Goal: Task Accomplishment & Management: Manage account settings

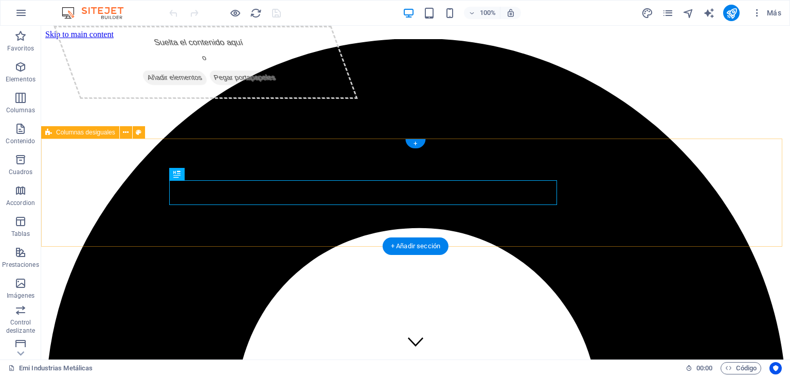
scroll to position [247, 0]
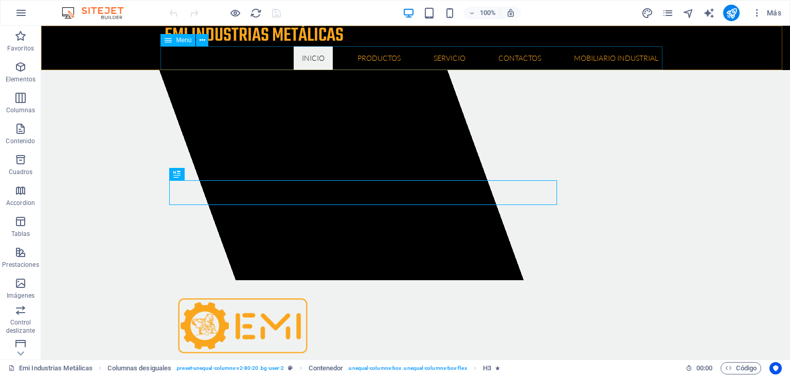
click at [258, 58] on nav "Inicio Quienes somos Misión y Visión Productos Herramientas Floricolas Aspirado…" at bounding box center [416, 58] width 502 height 24
select select
select select "1"
select select
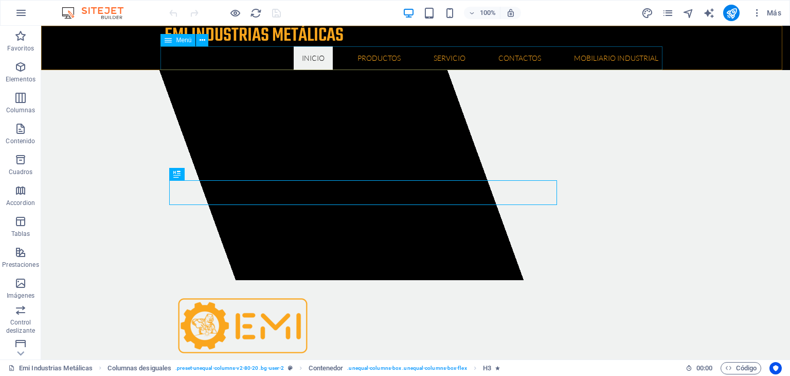
select select
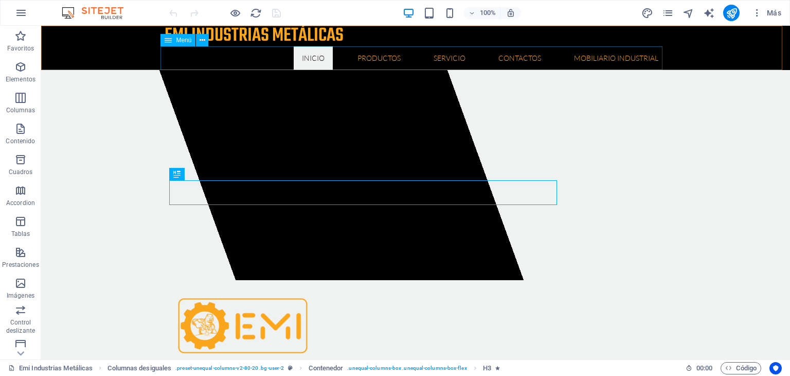
select select
select select "2"
select select
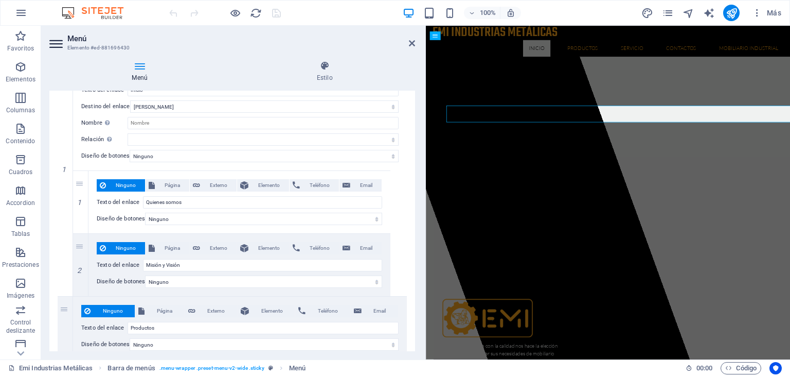
scroll to position [153, 0]
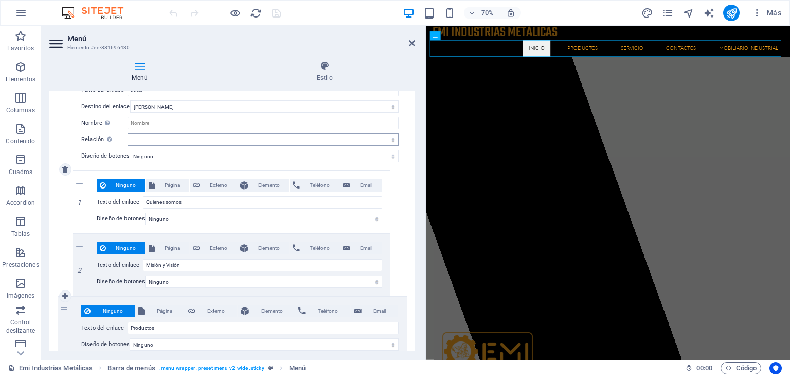
drag, startPoint x: 220, startPoint y: 96, endPoint x: 390, endPoint y: 134, distance: 174.7
click at [426, 116] on div "Menú Elemento #ed-881696430 Menú Estilo Menú Automático Personalizado Crear ele…" at bounding box center [415, 192] width 749 height 333
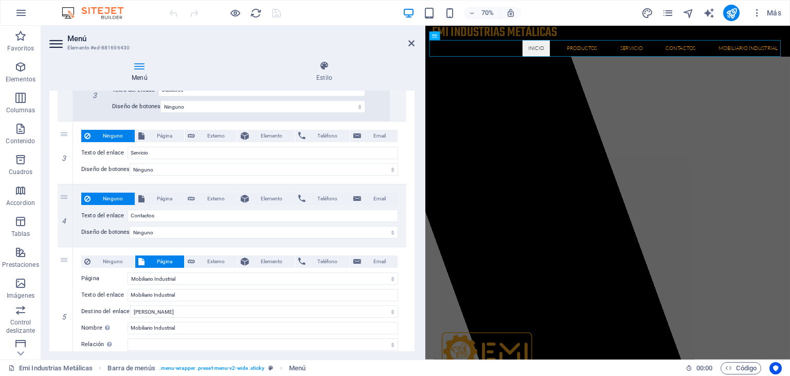
scroll to position [1475, 0]
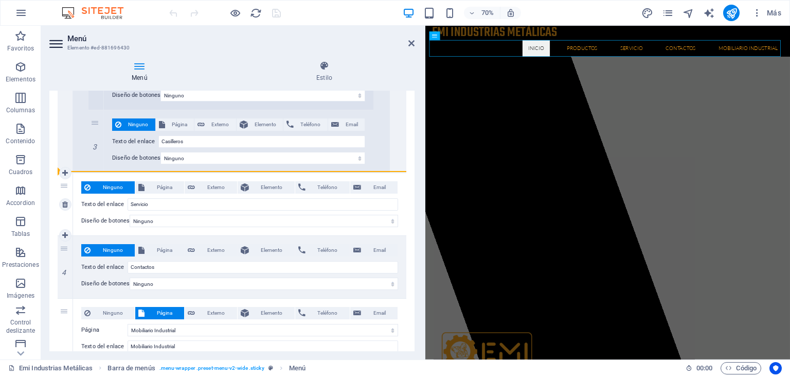
drag, startPoint x: 62, startPoint y: 310, endPoint x: 77, endPoint y: 188, distance: 122.8
select select
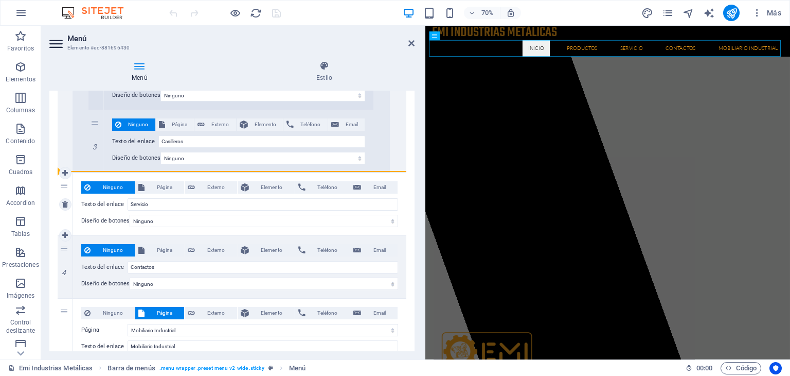
select select
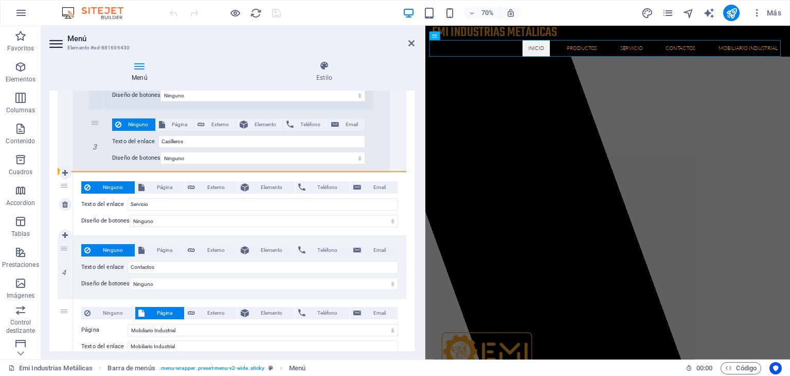
select select "2"
type input "Mobiliario Industrial"
select select
type input "Servicio"
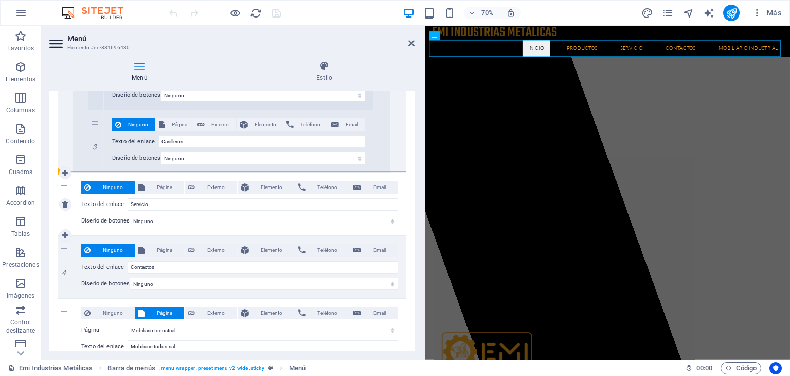
type input "Contactos"
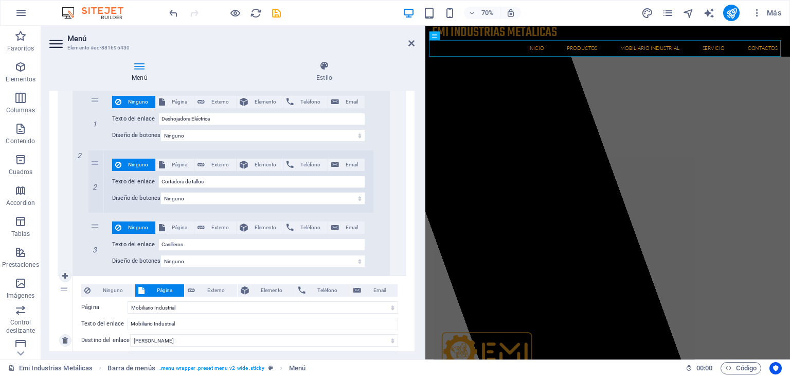
scroll to position [1424, 0]
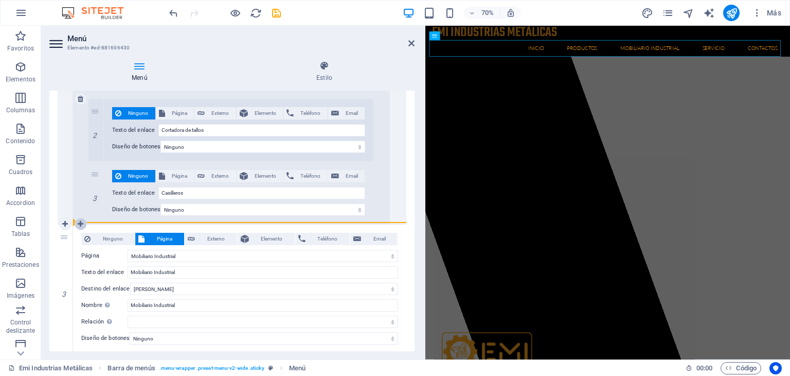
drag, startPoint x: 66, startPoint y: 235, endPoint x: 85, endPoint y: 218, distance: 25.5
select select
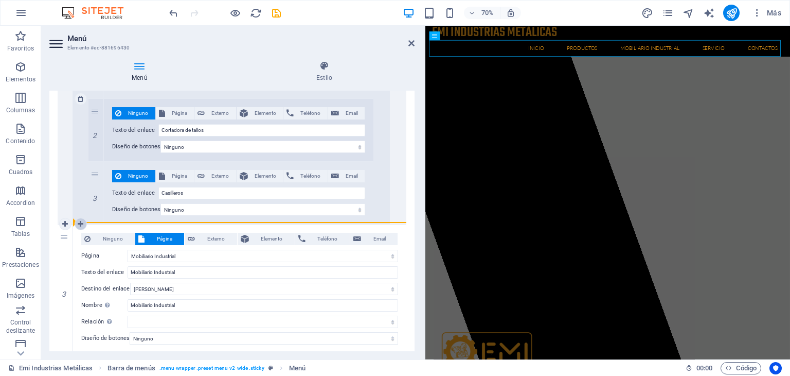
select select
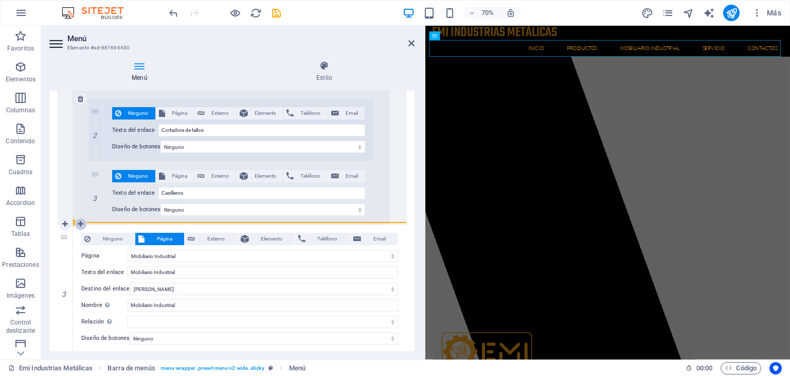
type input "Servicio"
type input "Contactos"
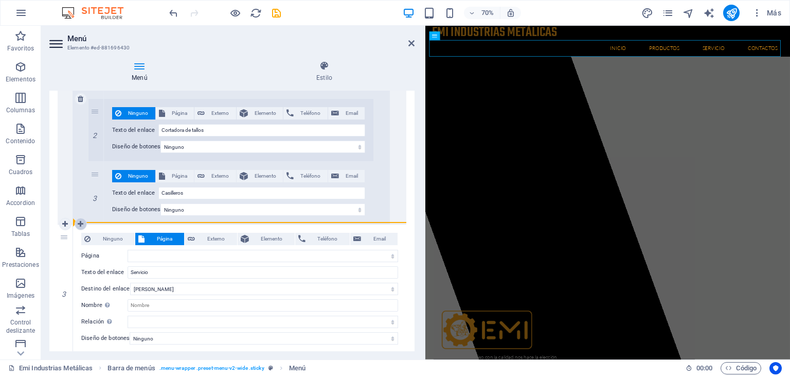
select select "2"
select select
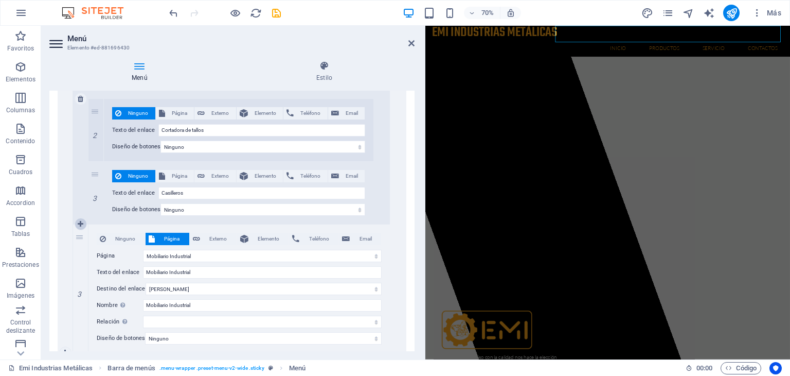
scroll to position [136, 0]
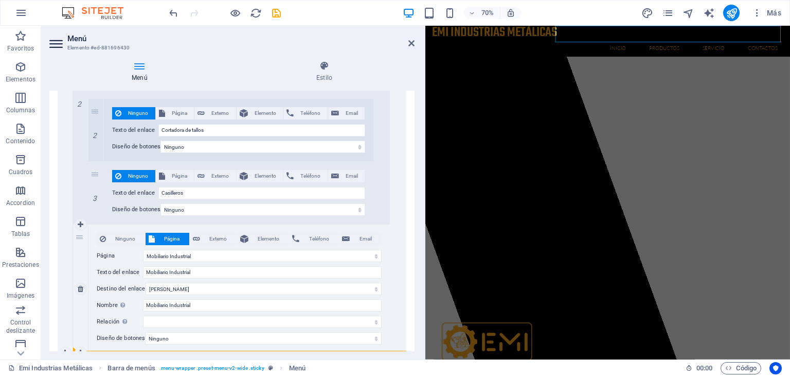
drag, startPoint x: 94, startPoint y: 174, endPoint x: 108, endPoint y: 339, distance: 165.7
select select
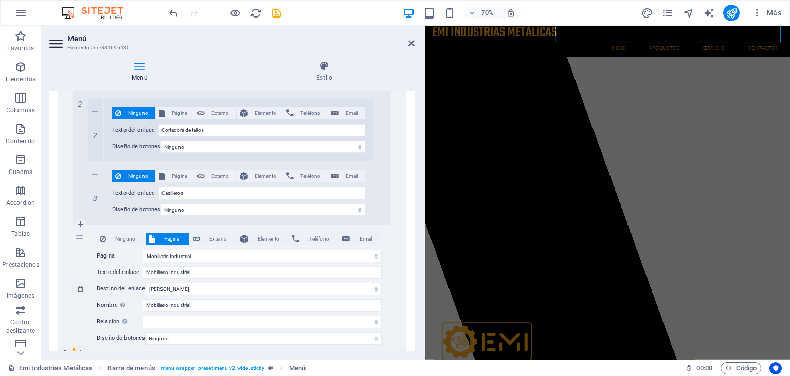
select select
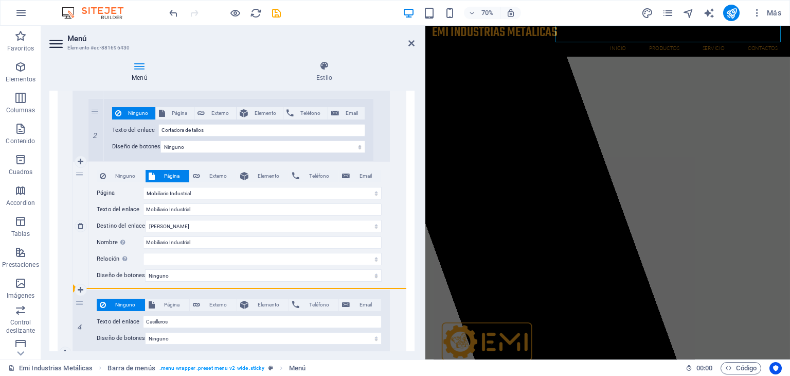
drag, startPoint x: 80, startPoint y: 301, endPoint x: 113, endPoint y: 287, distance: 35.5
select select
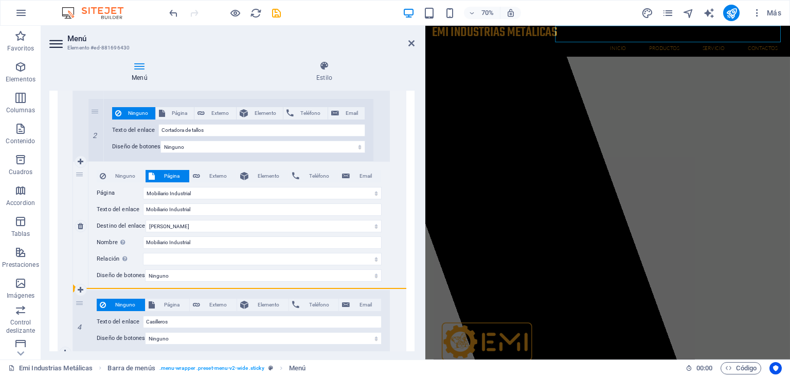
select select
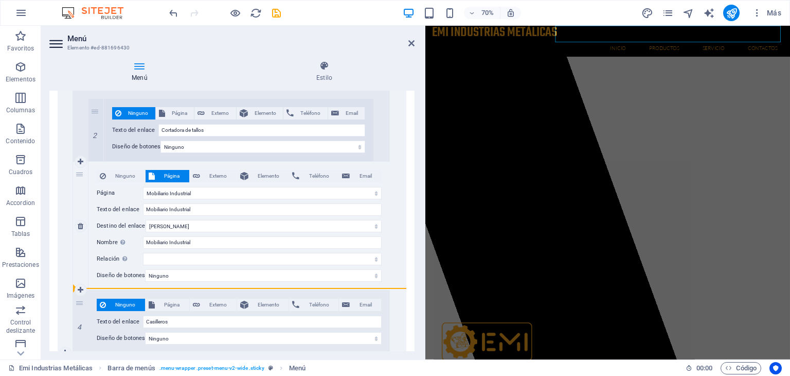
select select
drag, startPoint x: 80, startPoint y: 299, endPoint x: 99, endPoint y: 266, distance: 37.8
select select
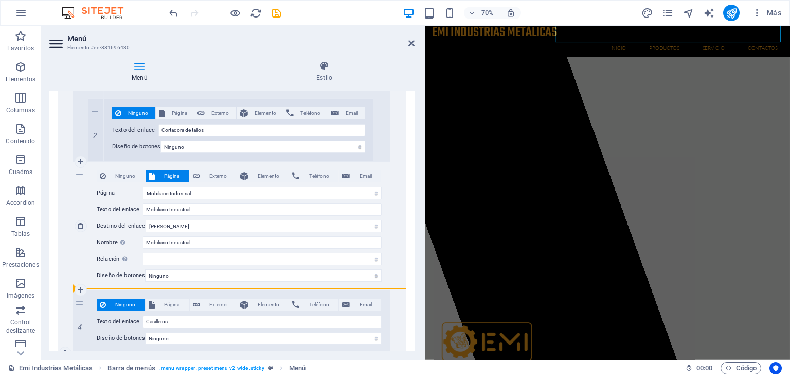
select select
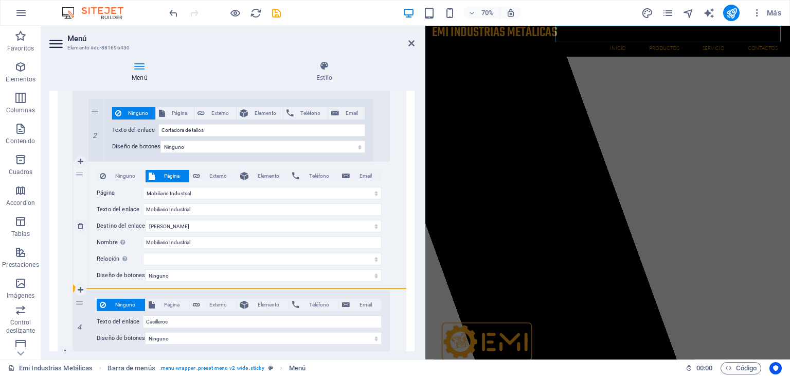
select select
drag, startPoint x: 81, startPoint y: 301, endPoint x: 150, endPoint y: 285, distance: 71.3
select select
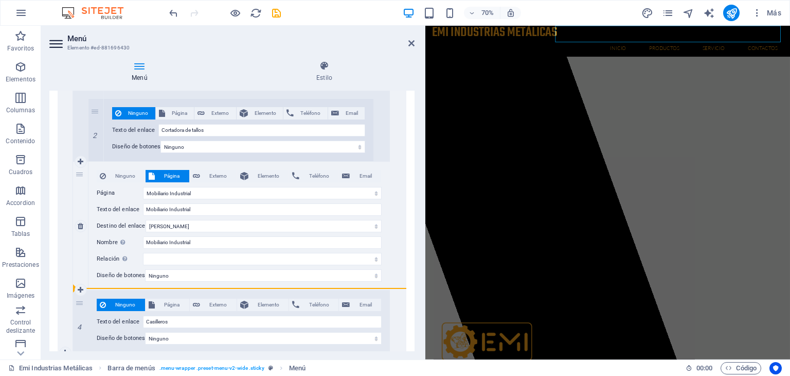
select select
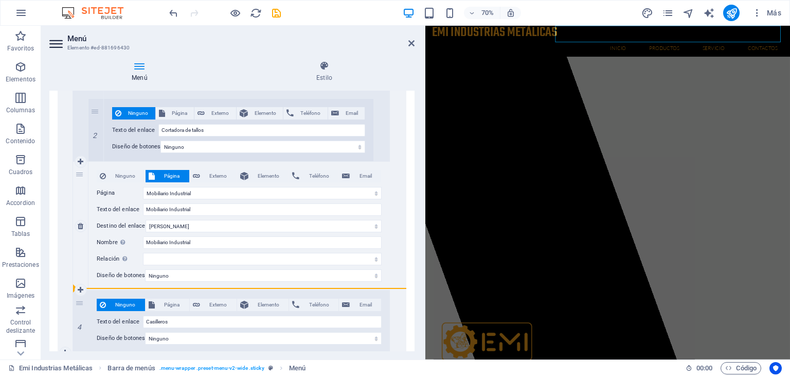
select select
drag, startPoint x: 75, startPoint y: 301, endPoint x: 124, endPoint y: 296, distance: 48.6
click at [124, 296] on div "4 Ninguno Página Externo Elemento Teléfono Email Página Emi Industrias Metálica…" at bounding box center [231, 321] width 317 height 62
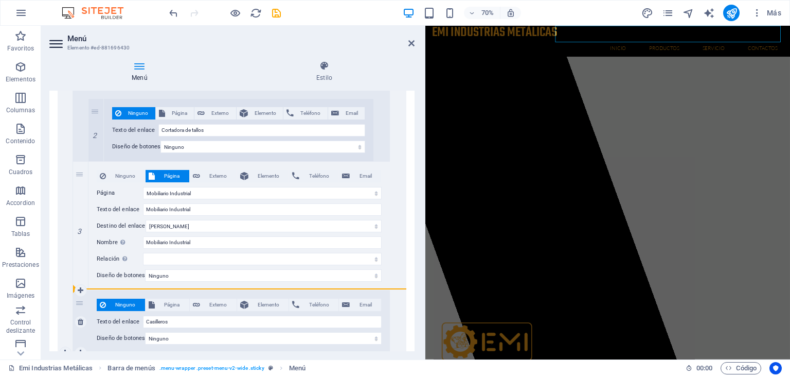
select select
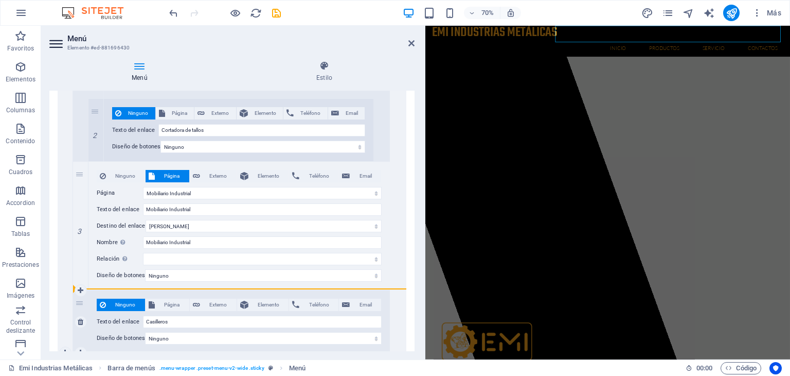
select select
drag, startPoint x: 77, startPoint y: 305, endPoint x: 100, endPoint y: 286, distance: 30.0
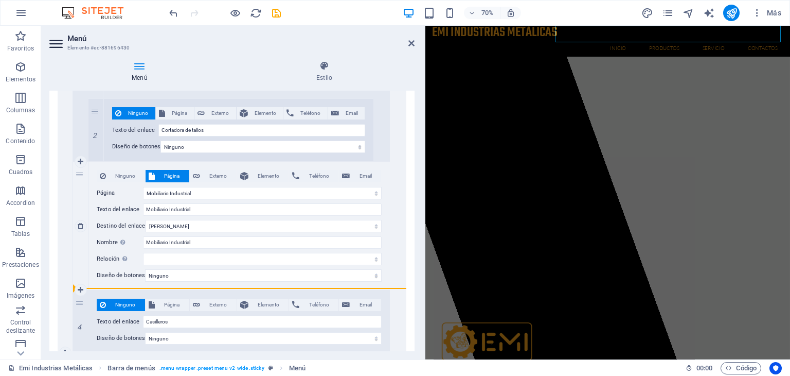
select select
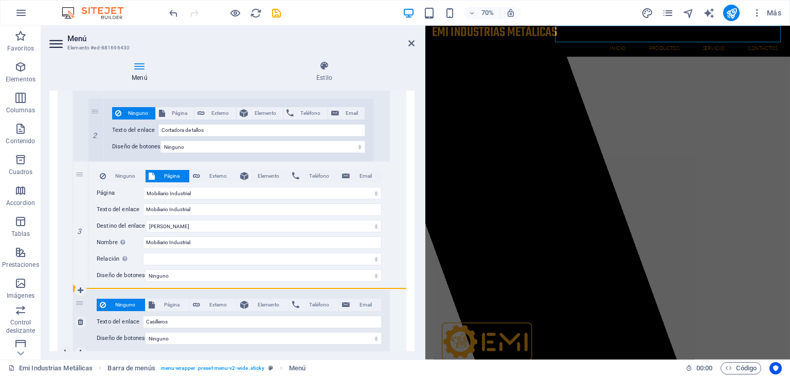
select select
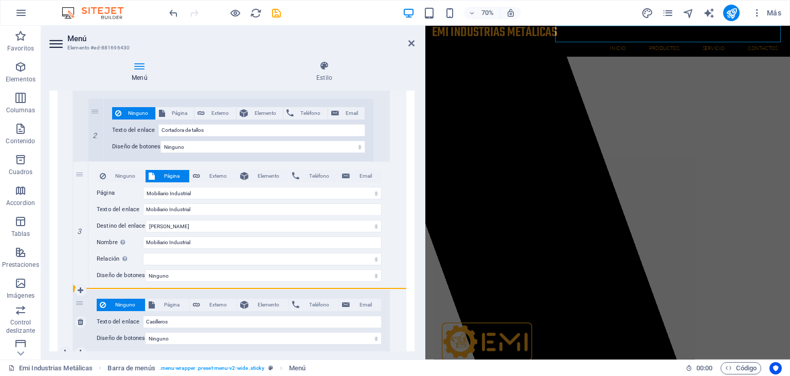
drag, startPoint x: 99, startPoint y: 291, endPoint x: 138, endPoint y: 291, distance: 39.1
click at [142, 291] on div "4 Ninguno Página Externo Elemento Teléfono Email Página Emi Industrias Metálica…" at bounding box center [231, 321] width 317 height 62
select select
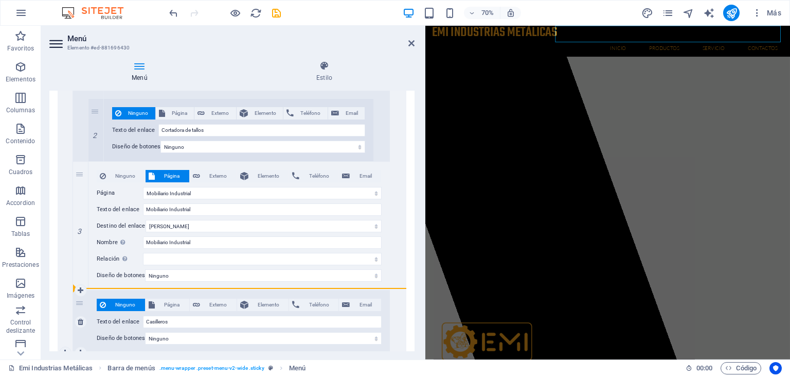
select select
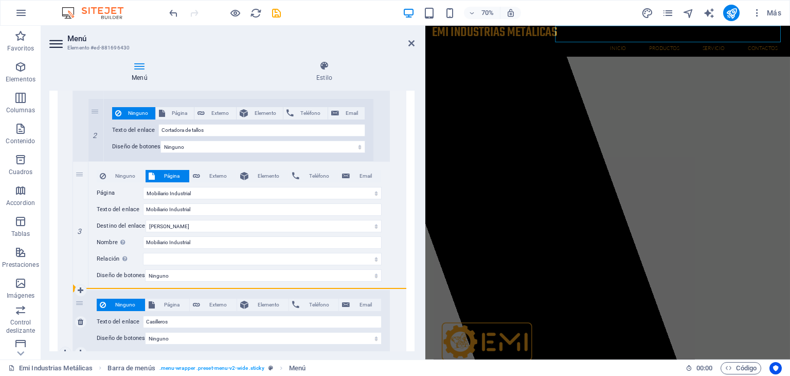
select select
drag, startPoint x: 83, startPoint y: 320, endPoint x: 91, endPoint y: 315, distance: 9.2
click at [84, 320] on link at bounding box center [81, 321] width 12 height 12
select select
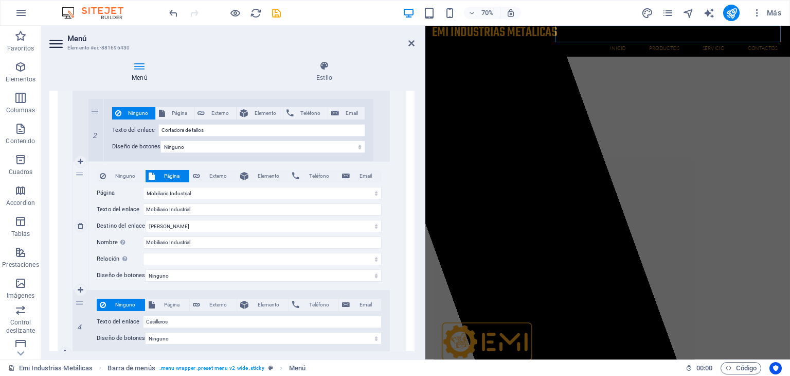
select select
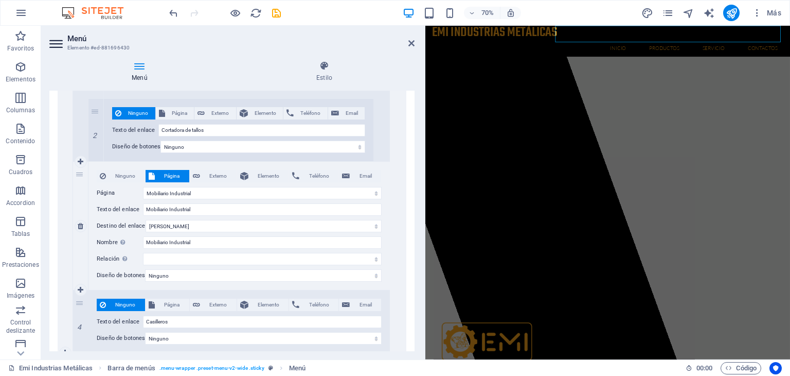
select select
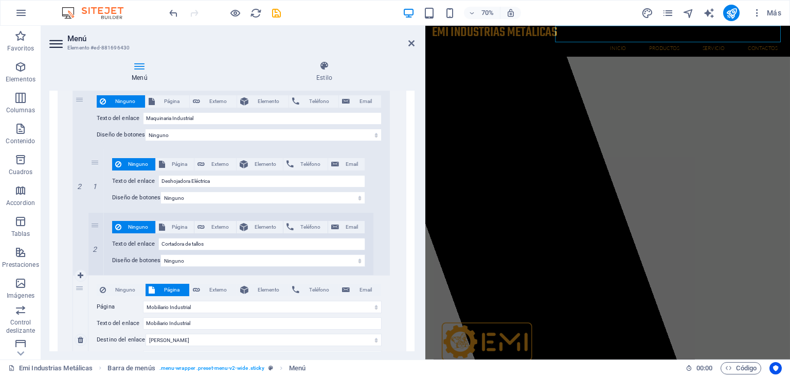
scroll to position [1310, 0]
click at [280, 13] on icon "save" at bounding box center [277, 13] width 12 height 12
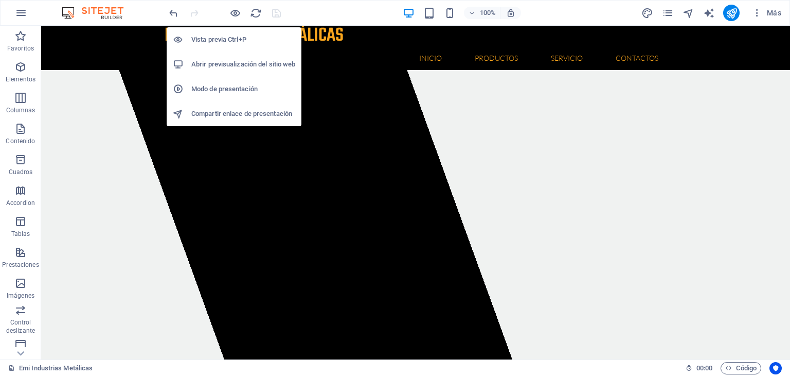
click at [243, 61] on h6 "Abrir previsualización del sitio web" at bounding box center [243, 64] width 104 height 12
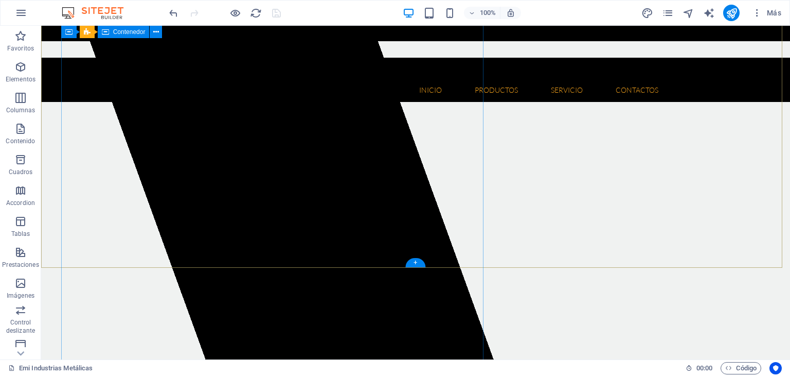
scroll to position [33, 0]
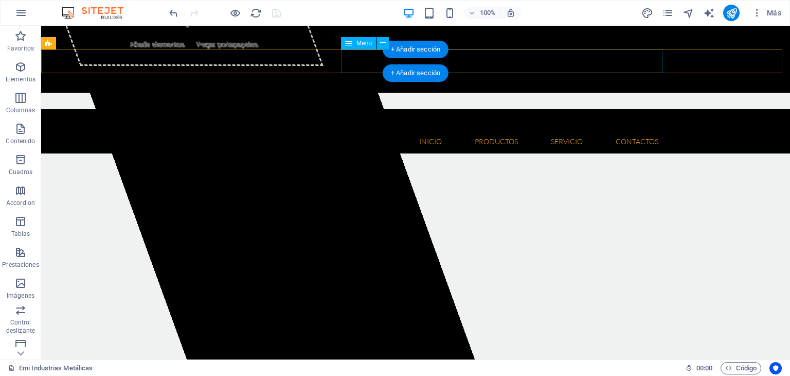
click at [370, 130] on nav "Inicio Quienes somos Misión y Visión Productos Herramientas Floricolas Aspirado…" at bounding box center [416, 142] width 502 height 24
select select
select select "1"
select select
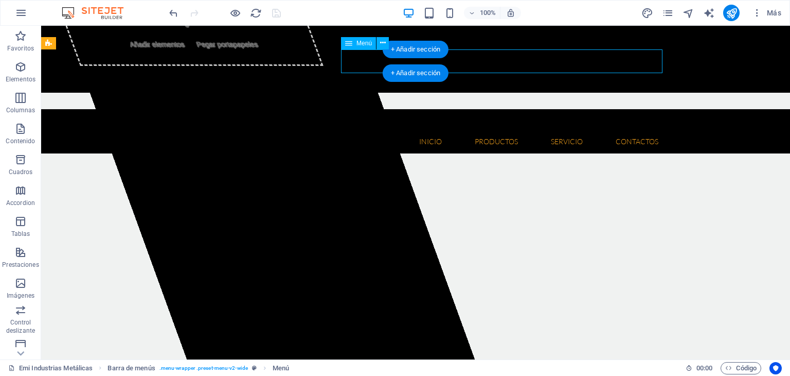
select select
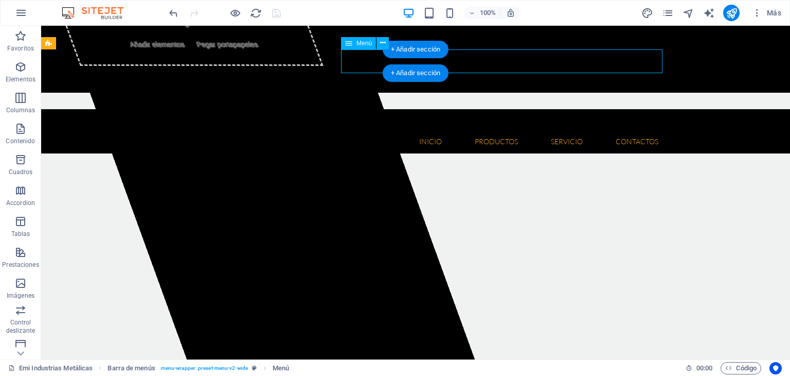
select select
select select "2"
select select
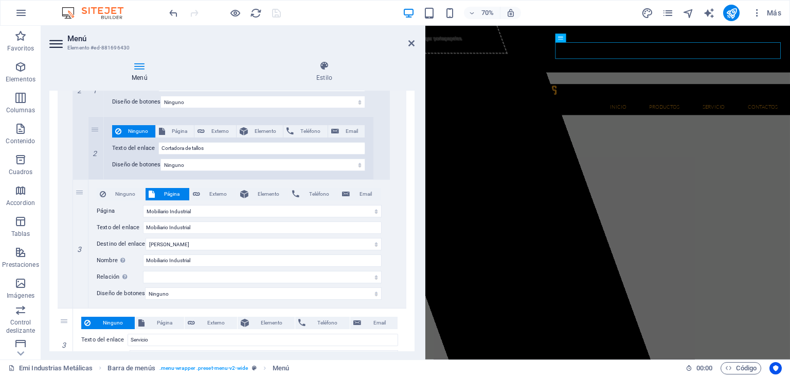
scroll to position [1390, 0]
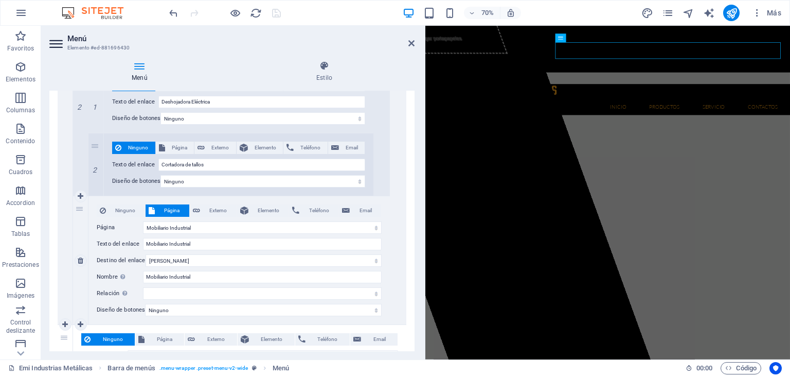
drag, startPoint x: 213, startPoint y: 213, endPoint x: 217, endPoint y: 218, distance: 6.2
click at [214, 213] on span "Externo" at bounding box center [218, 210] width 30 height 12
select select
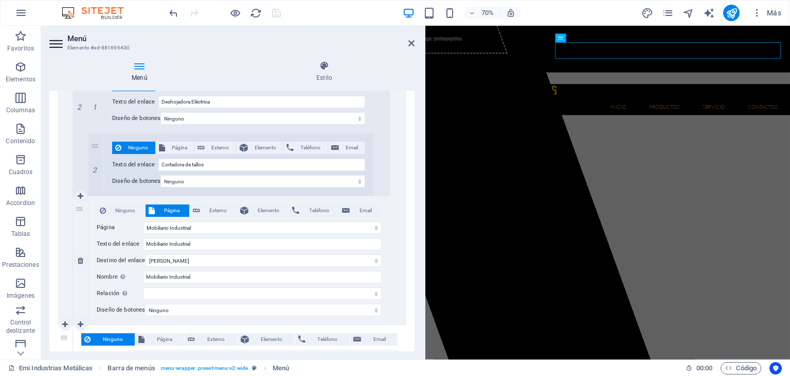
select select
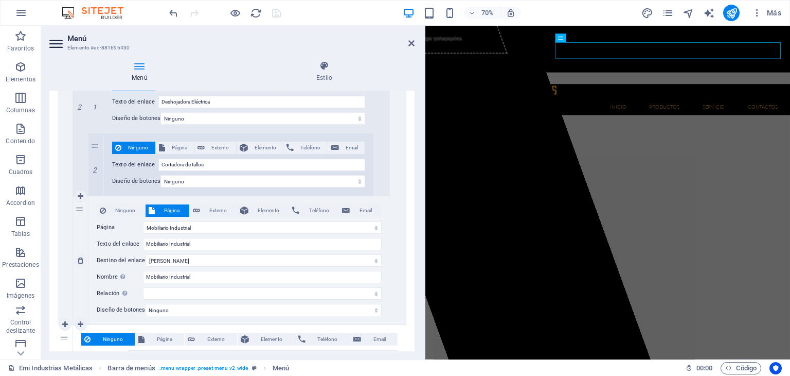
select select "blank"
select select
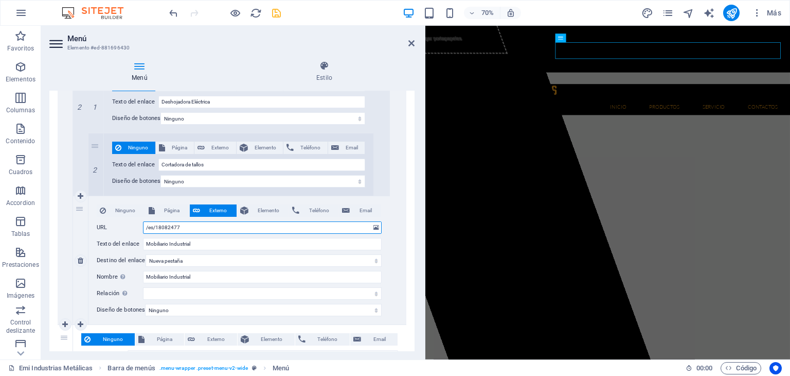
click at [288, 226] on input "/es/18082477" at bounding box center [262, 227] width 239 height 12
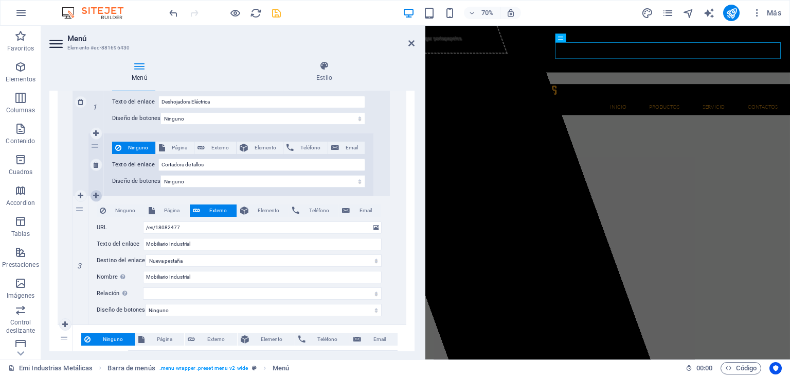
click at [98, 196] on icon at bounding box center [96, 195] width 6 height 7
select select
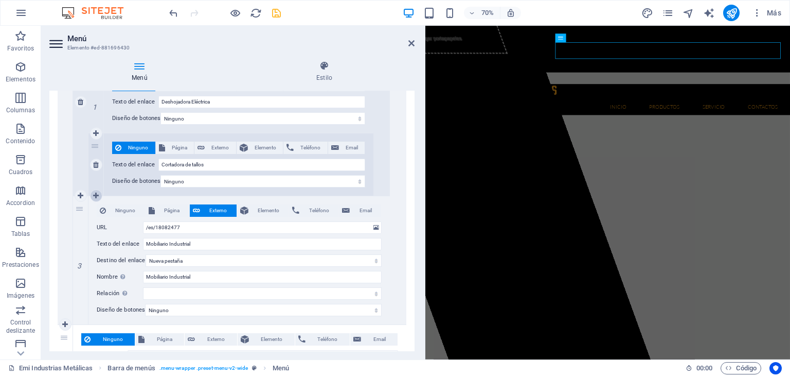
select select
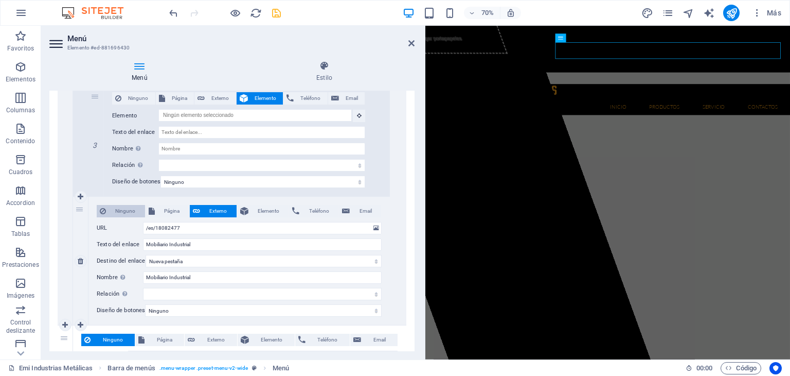
scroll to position [1450, 0]
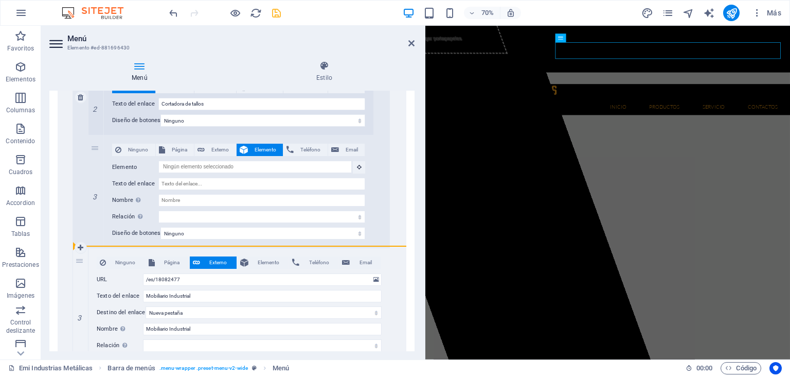
drag, startPoint x: 79, startPoint y: 264, endPoint x: 80, endPoint y: 127, distance: 137.4
select select
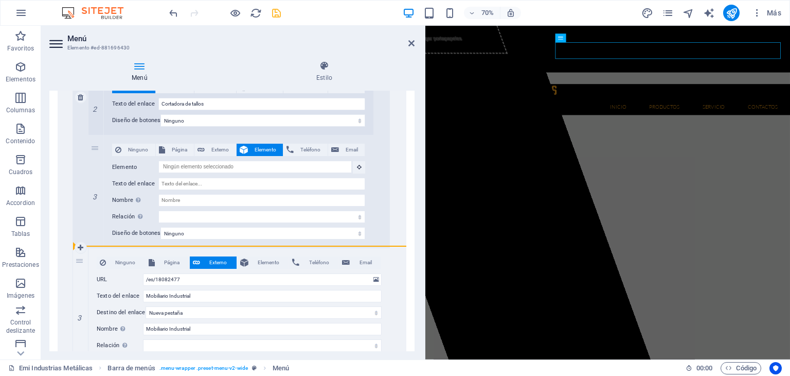
select select
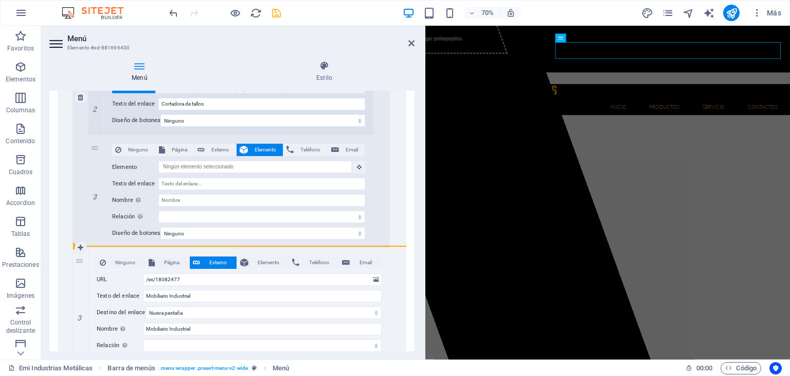
select select
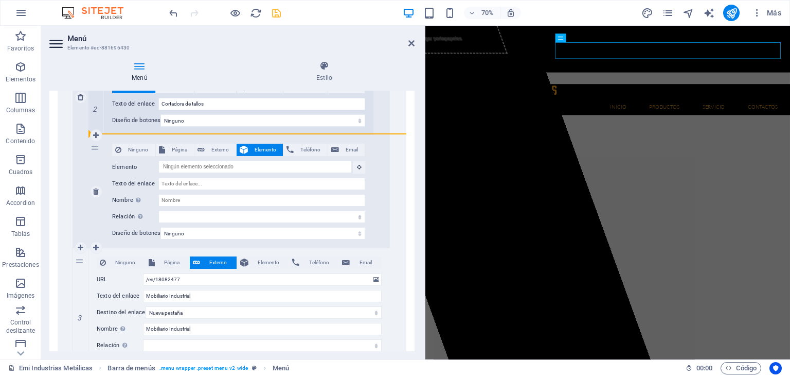
drag, startPoint x: 79, startPoint y: 260, endPoint x: 100, endPoint y: 154, distance: 107.6
select select
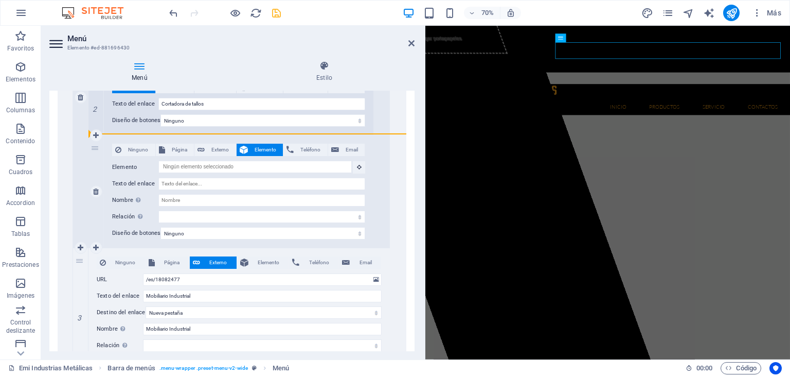
select select
type input "/es/18082477"
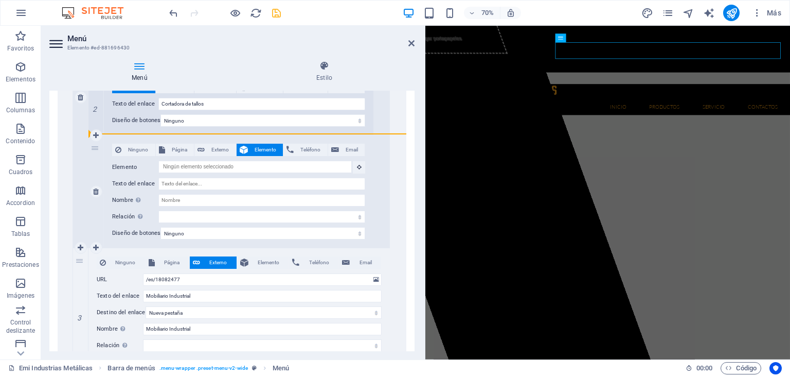
type input "Mobiliario Industrial"
select select "blank"
type input "Mobiliario Industrial"
select select
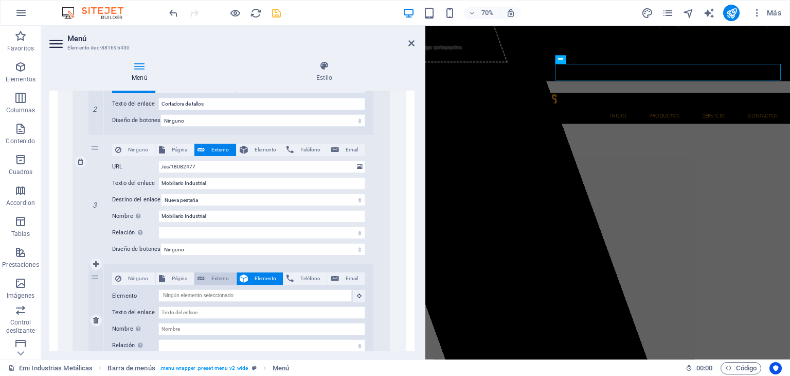
scroll to position [33, 0]
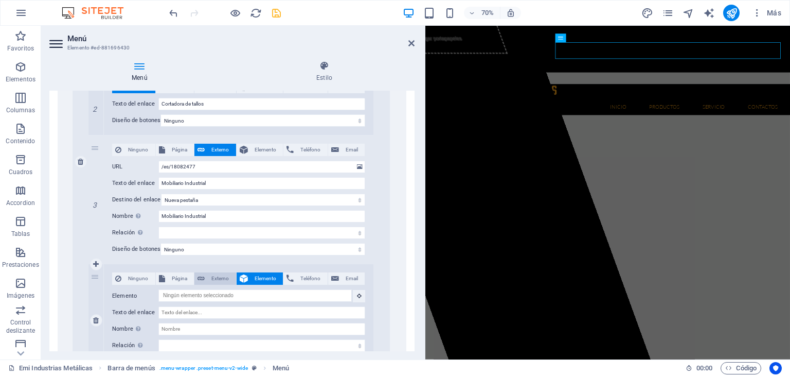
click at [200, 280] on icon at bounding box center [201, 278] width 7 height 12
select select
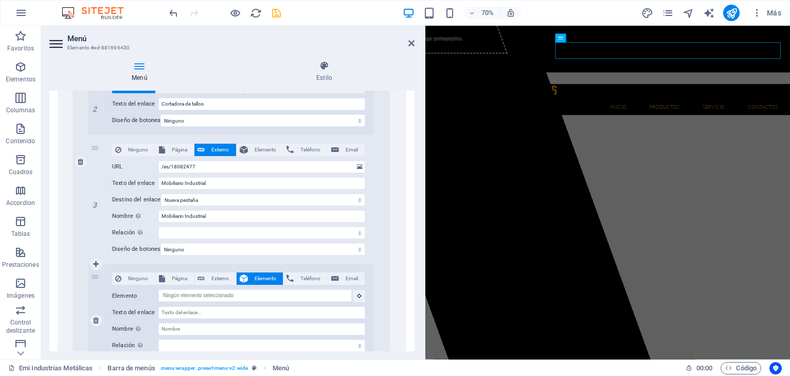
select select
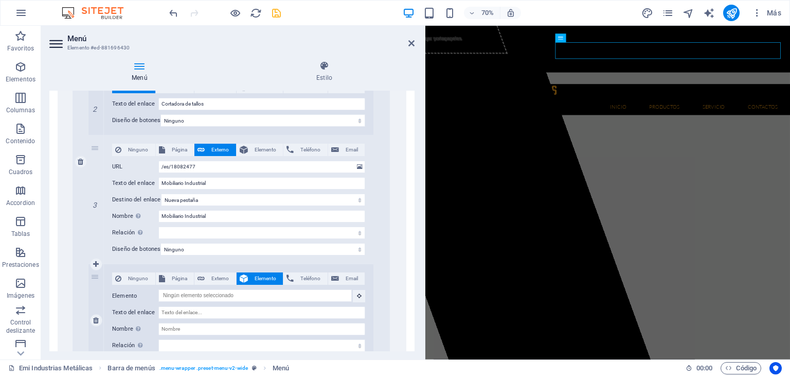
select select "blank"
select select
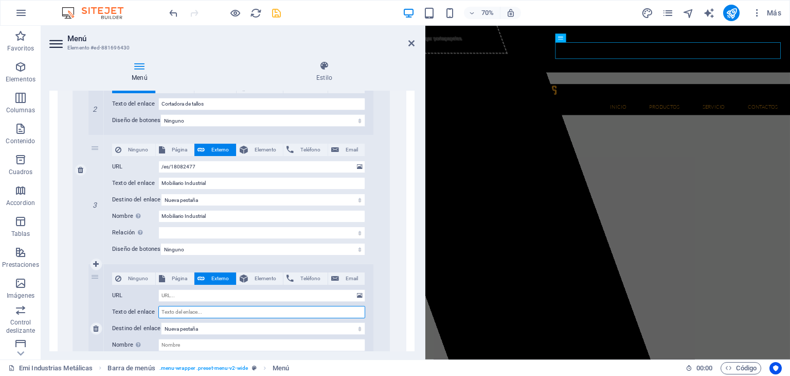
click at [189, 312] on input "Texto del enlace" at bounding box center [262, 312] width 207 height 12
type input "Cs"
select select
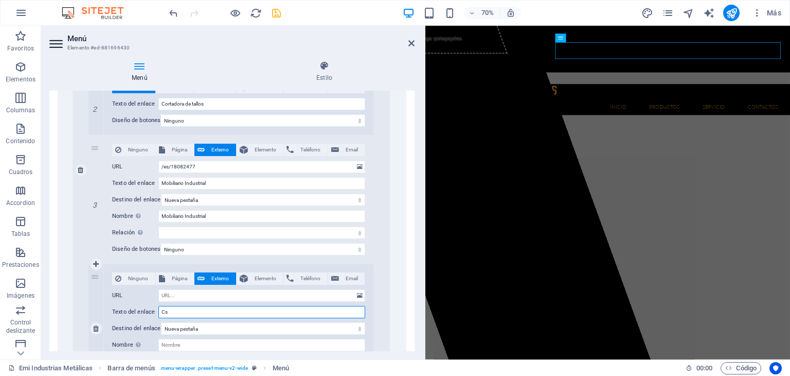
select select
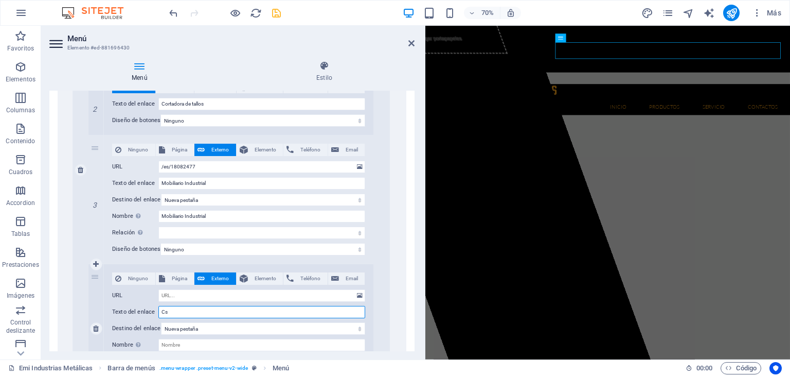
select select
type input "Csi"
select select
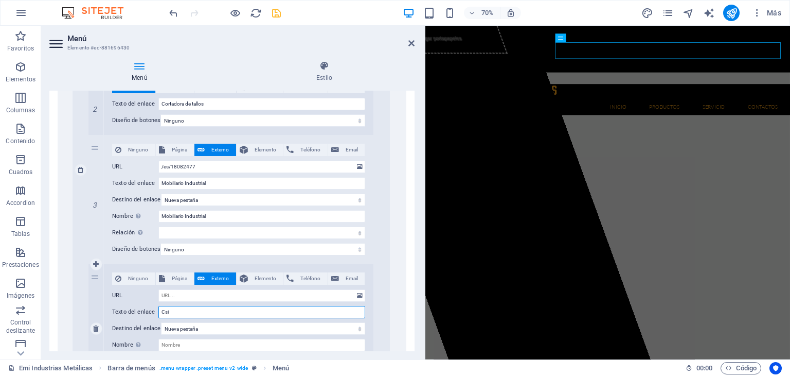
select select
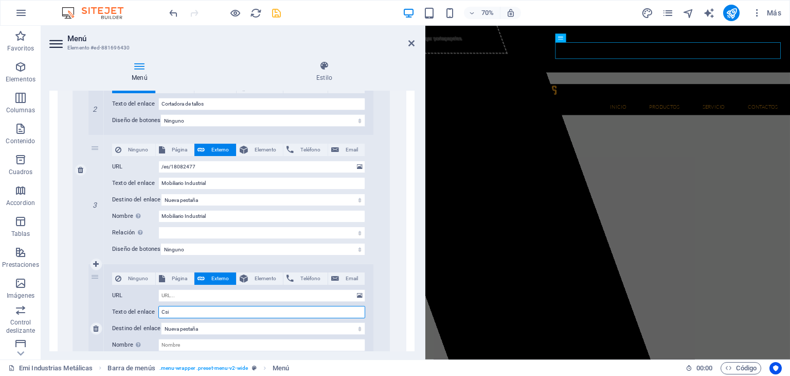
select select
type input "Ca"
select select
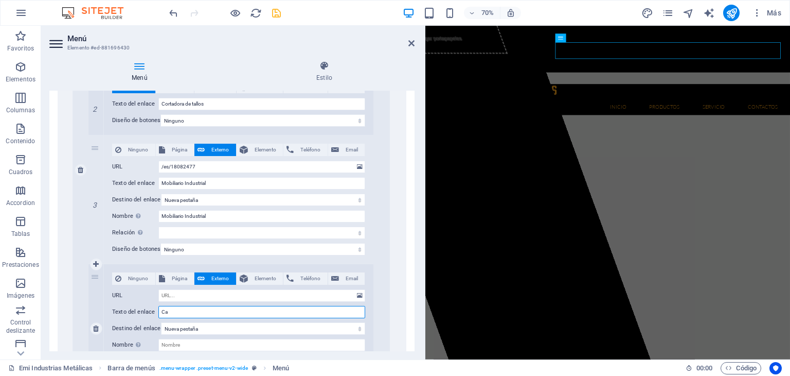
select select
drag, startPoint x: 201, startPoint y: 310, endPoint x: 162, endPoint y: 310, distance: 39.1
click at [162, 310] on input "Casilleros" at bounding box center [262, 312] width 207 height 12
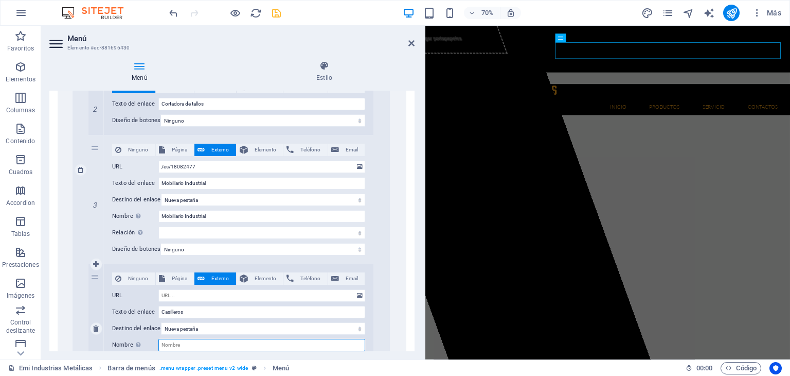
click at [179, 342] on input "Nombre Una descripción adicional del enlace no debería ser igual al texto del e…" at bounding box center [262, 345] width 207 height 12
paste input "Casilleros"
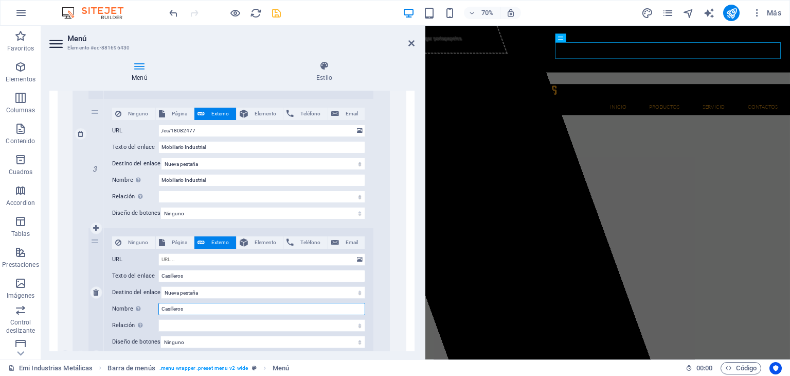
scroll to position [1502, 0]
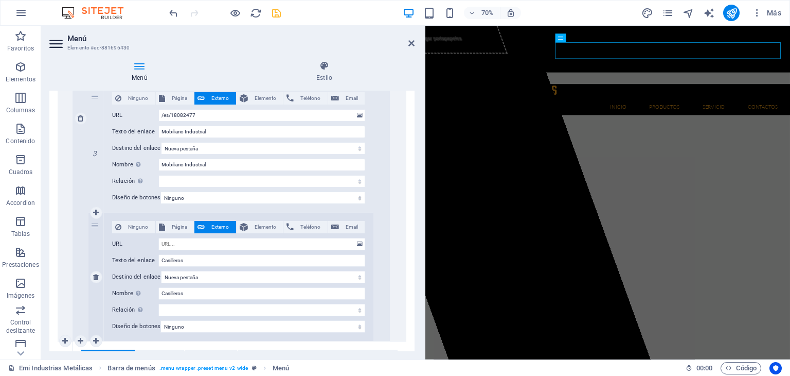
click at [92, 254] on div "4" at bounding box center [96, 277] width 15 height 128
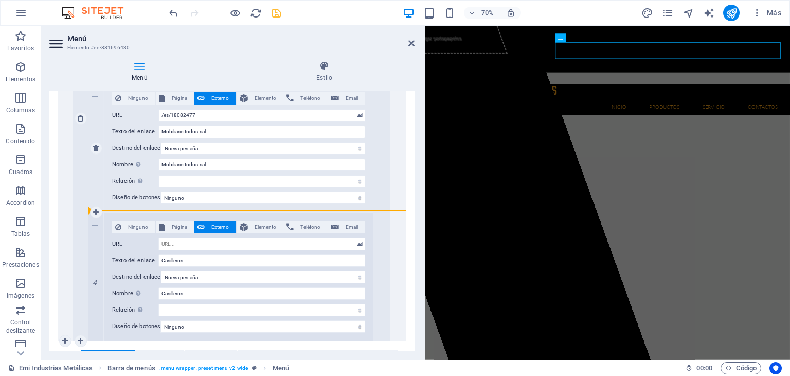
drag, startPoint x: 96, startPoint y: 224, endPoint x: 122, endPoint y: 206, distance: 31.1
click at [122, 206] on div "1 Ninguno Página Externo Elemento Teléfono Email Página Emi Industrias Metálica…" at bounding box center [231, 149] width 285 height 383
drag, startPoint x: 97, startPoint y: 221, endPoint x: 151, endPoint y: 211, distance: 54.9
click at [151, 213] on div "4 Ninguno Página Externo Elemento Teléfono Email Página Emi Industrias Metálica…" at bounding box center [231, 277] width 285 height 128
drag, startPoint x: 97, startPoint y: 222, endPoint x: 127, endPoint y: 217, distance: 30.3
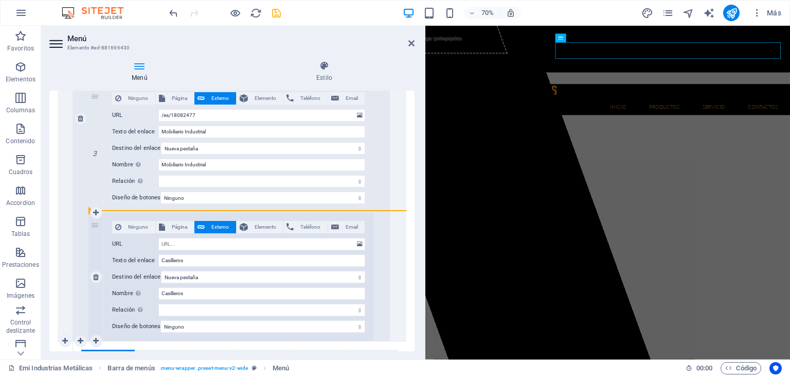
click at [169, 206] on div "1 Ninguno Página Externo Elemento Teléfono Email Página Emi Industrias Metálica…" at bounding box center [231, 149] width 285 height 383
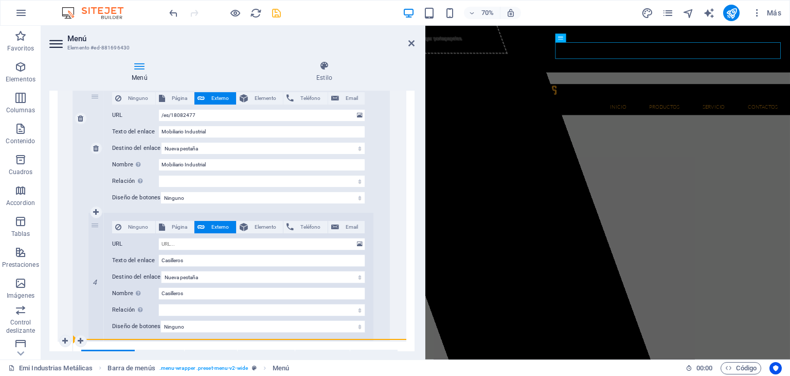
drag, startPoint x: 88, startPoint y: 223, endPoint x: 106, endPoint y: 210, distance: 21.7
click at [106, 210] on div "2 Ninguno Página Externo Elemento Teléfono Email Página Emi Industrias Metálica…" at bounding box center [231, 118] width 317 height 445
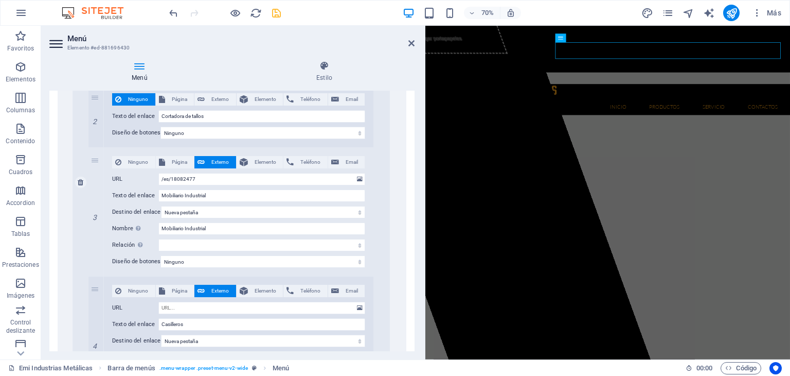
scroll to position [1450, 0]
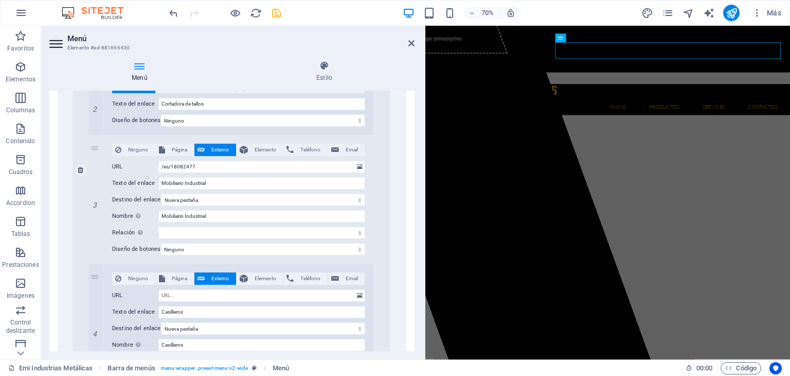
drag, startPoint x: 94, startPoint y: 251, endPoint x: 84, endPoint y: 227, distance: 26.1
click at [84, 227] on div "2 Ninguno Página Externo Elemento Teléfono Email Página Emi Industrias Metálica…" at bounding box center [231, 169] width 317 height 445
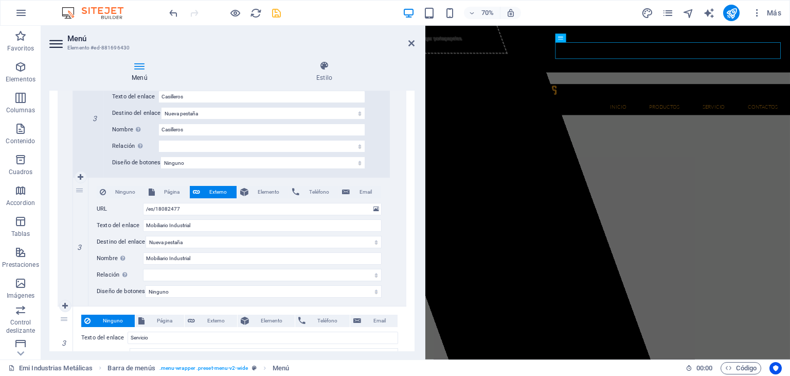
scroll to position [1553, 0]
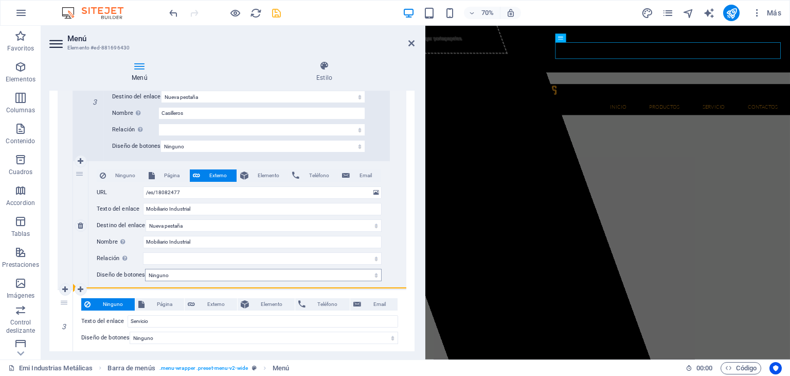
drag, startPoint x: 77, startPoint y: 294, endPoint x: 164, endPoint y: 277, distance: 88.0
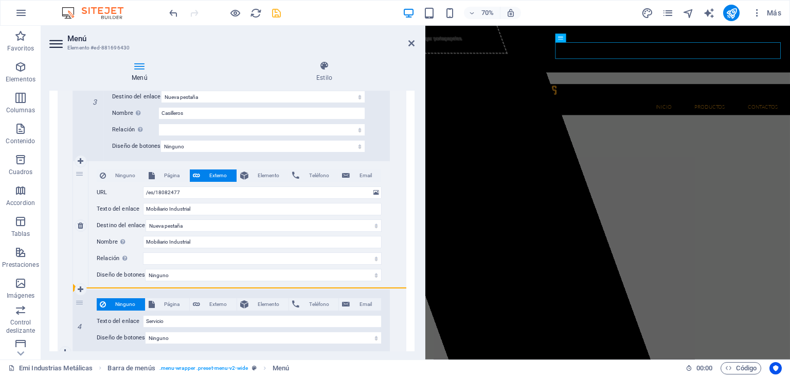
drag, startPoint x: 84, startPoint y: 301, endPoint x: 186, endPoint y: 286, distance: 102.5
drag, startPoint x: 147, startPoint y: 286, endPoint x: 119, endPoint y: 290, distance: 28.1
click at [181, 290] on div "4 Ninguno Página Externo Elemento Teléfono Email Página Emi Industrias Metálica…" at bounding box center [231, 321] width 317 height 62
drag, startPoint x: 76, startPoint y: 303, endPoint x: 167, endPoint y: 291, distance: 91.9
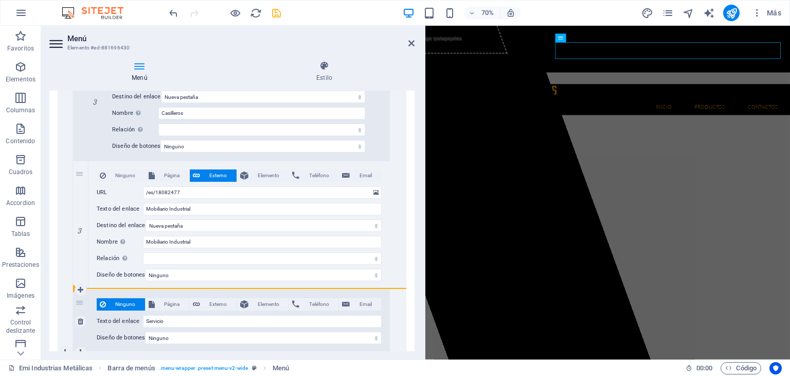
click at [167, 291] on div "4 Ninguno Página Externo Elemento Teléfono Email Página Emi Industrias Metálica…" at bounding box center [231, 321] width 317 height 62
drag, startPoint x: 82, startPoint y: 301, endPoint x: 130, endPoint y: 287, distance: 50.5
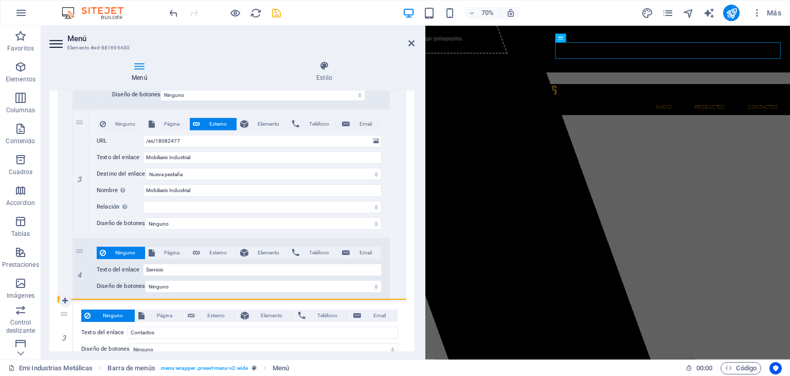
drag, startPoint x: 81, startPoint y: 250, endPoint x: 66, endPoint y: 259, distance: 17.7
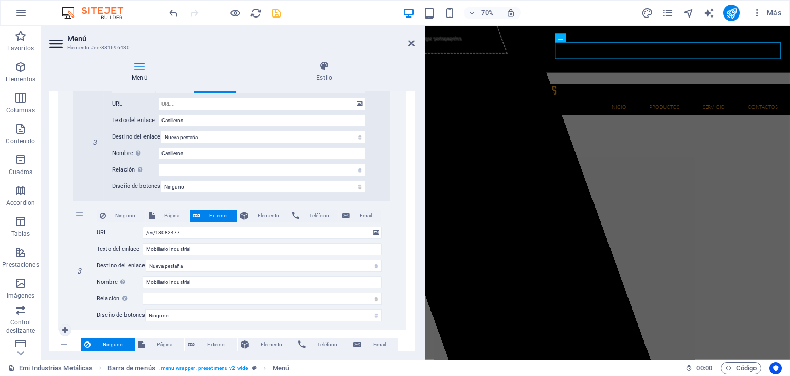
scroll to position [1502, 0]
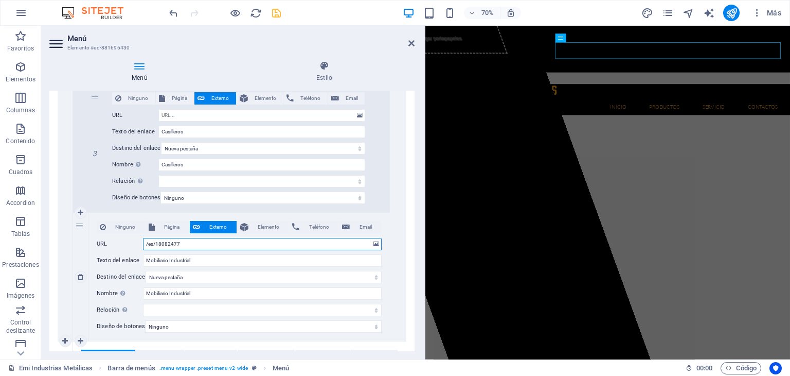
click at [209, 240] on input "/es/18082477" at bounding box center [262, 244] width 239 height 12
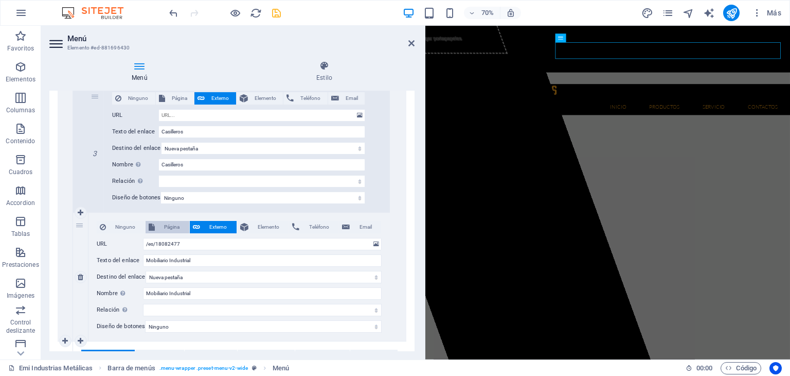
click at [179, 229] on span "Página" at bounding box center [172, 227] width 28 height 12
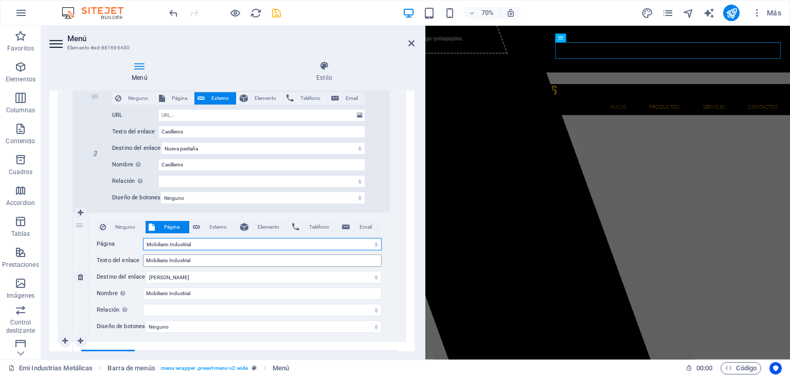
scroll to position [1553, 0]
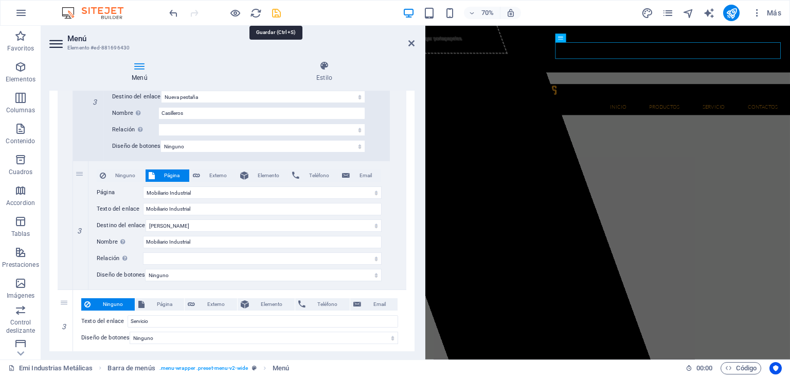
click at [281, 14] on icon "save" at bounding box center [277, 13] width 12 height 12
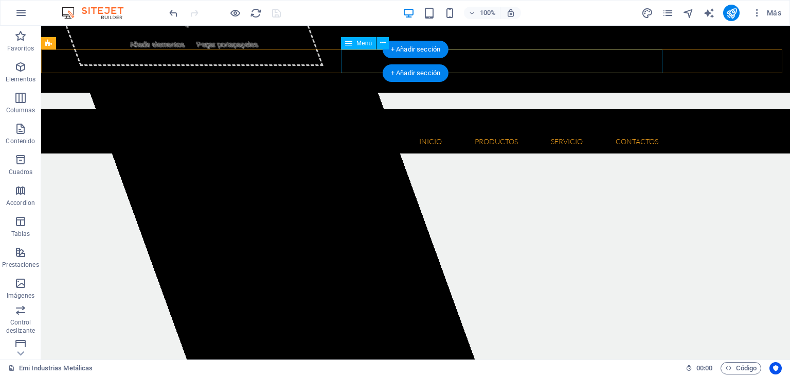
click at [614, 130] on nav "Inicio Quienes somos Misión y Visión Productos Herramientas Floricolas Aspirado…" at bounding box center [416, 142] width 502 height 24
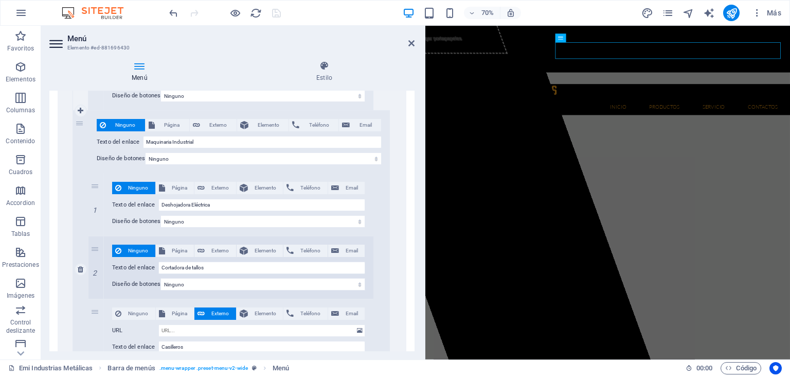
scroll to position [1544, 0]
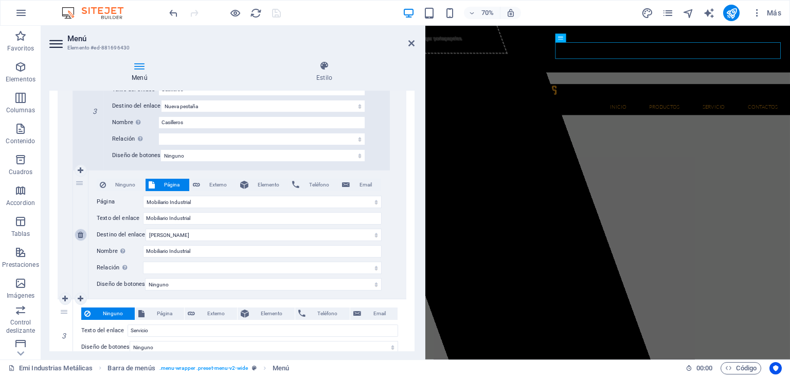
click at [83, 233] on icon at bounding box center [81, 234] width 6 height 7
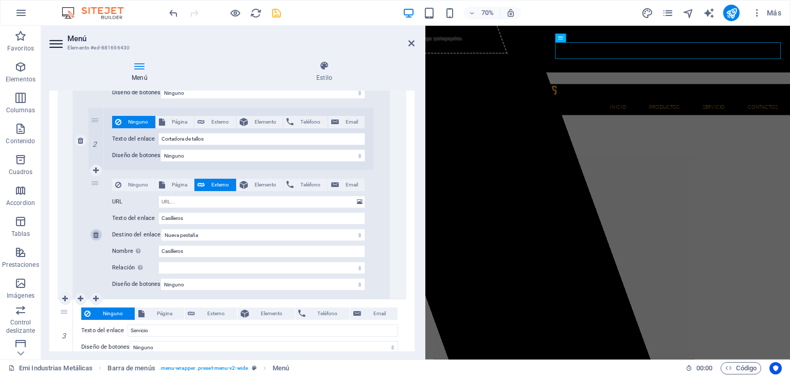
click at [99, 233] on link at bounding box center [96, 235] width 12 height 12
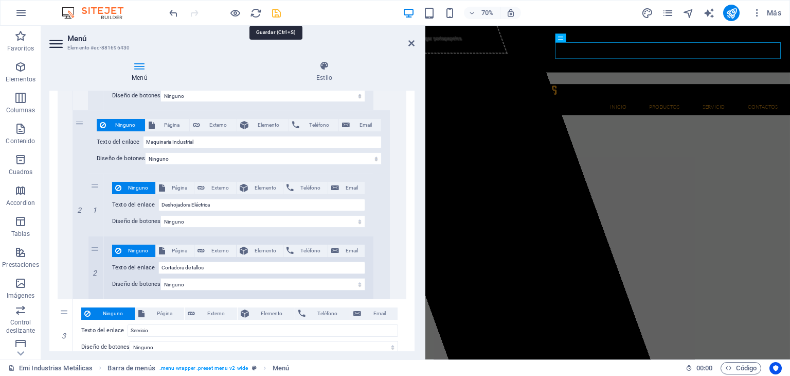
click at [281, 17] on icon "save" at bounding box center [277, 13] width 12 height 12
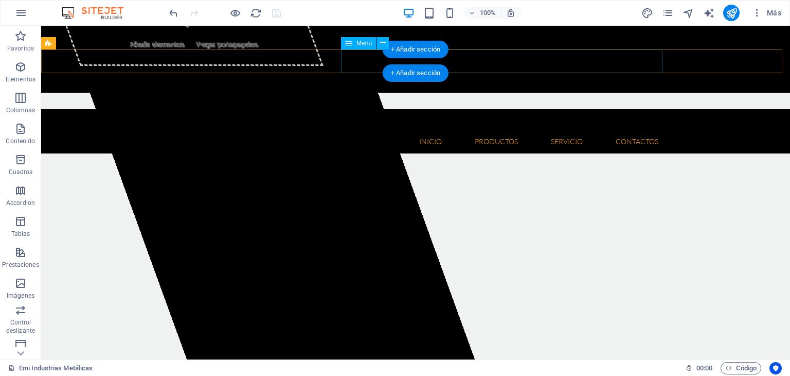
click at [362, 130] on nav "Inicio Quienes somos Misión y Visión Productos Herramientas Floricolas Aspirado…" at bounding box center [416, 142] width 502 height 24
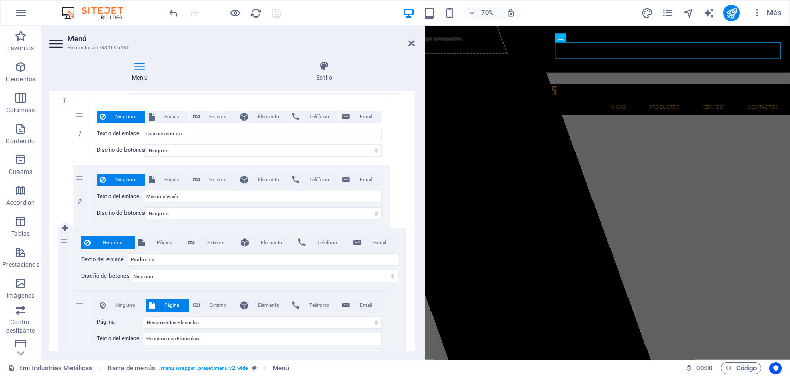
scroll to position [257, 0]
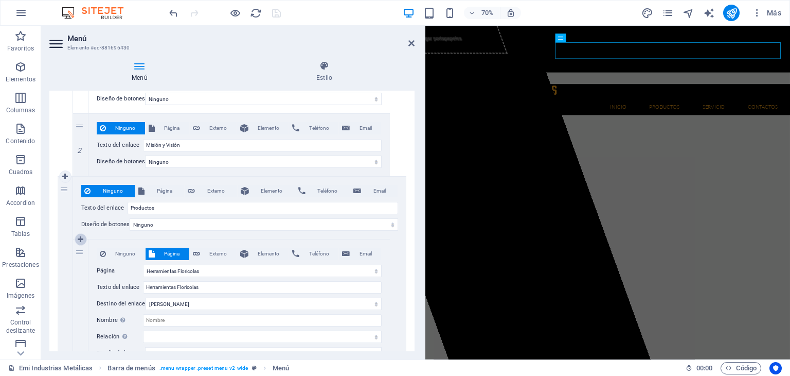
click at [84, 240] on link at bounding box center [81, 239] width 12 height 12
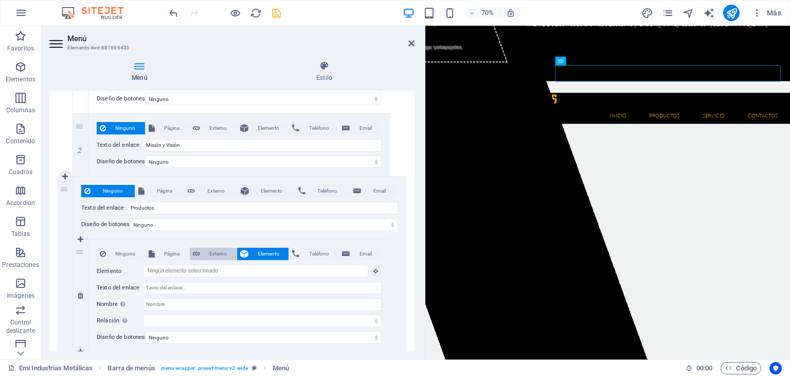
scroll to position [33, 0]
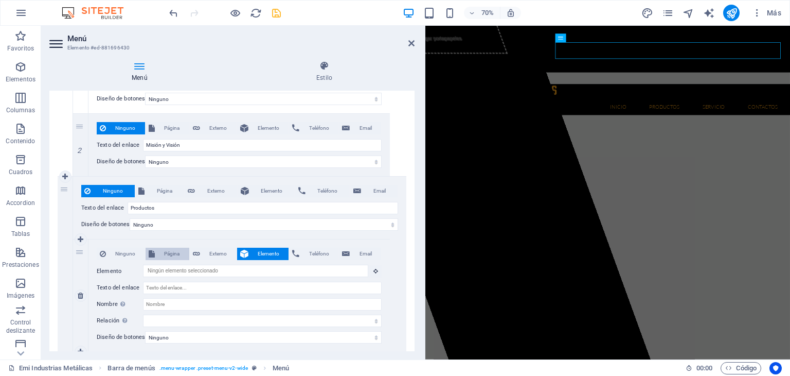
click at [171, 255] on span "Página" at bounding box center [172, 254] width 28 height 12
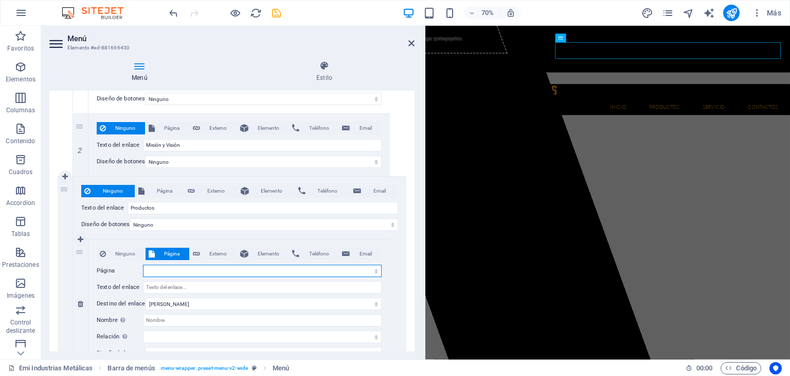
click at [174, 270] on select "Emi Industrias Metálicas Herramientas Floricolas Mobiliario Industrial Emi Indu…" at bounding box center [262, 271] width 239 height 12
click at [143, 265] on select "Emi Industrias Metálicas Herramientas Floricolas Mobiliario Industrial Emi Indu…" at bounding box center [262, 271] width 239 height 12
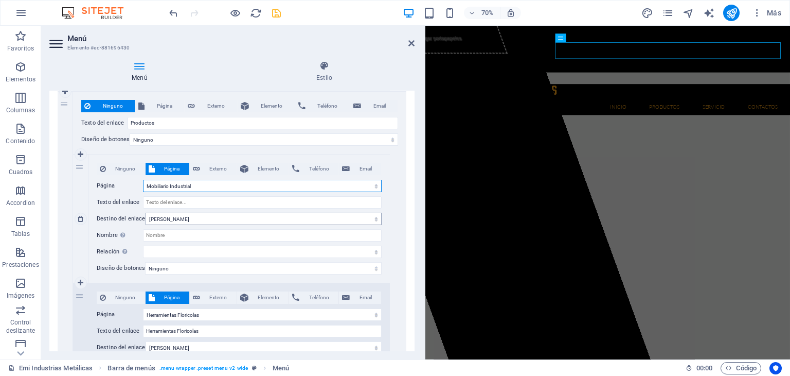
scroll to position [360, 0]
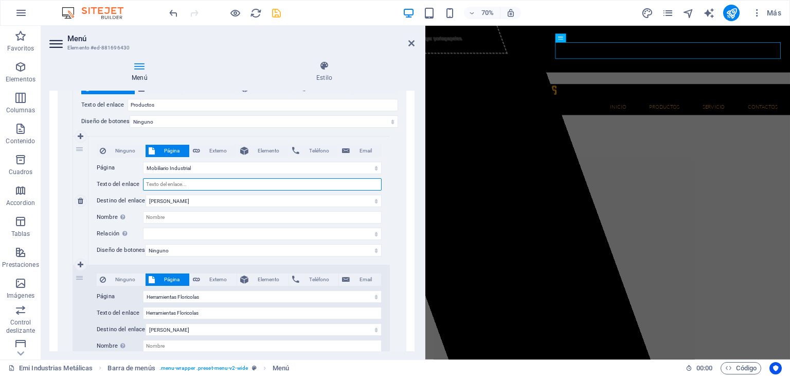
click at [196, 185] on input "Texto del enlace" at bounding box center [262, 184] width 239 height 12
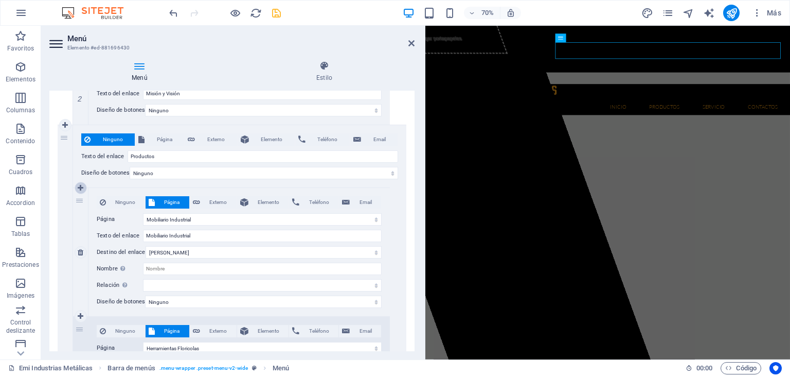
click at [84, 189] on link at bounding box center [81, 188] width 12 height 12
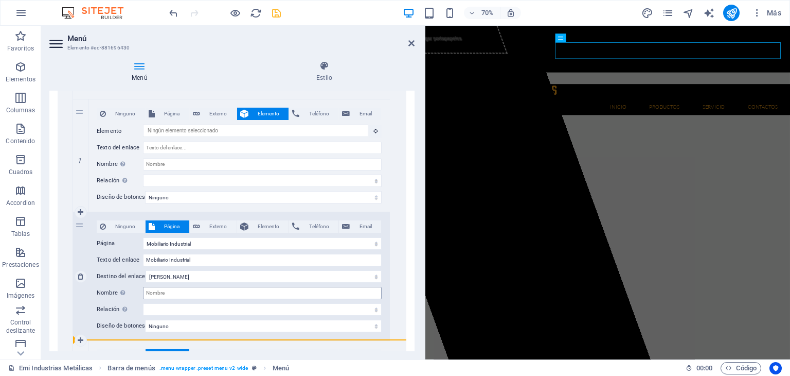
scroll to position [412, 0]
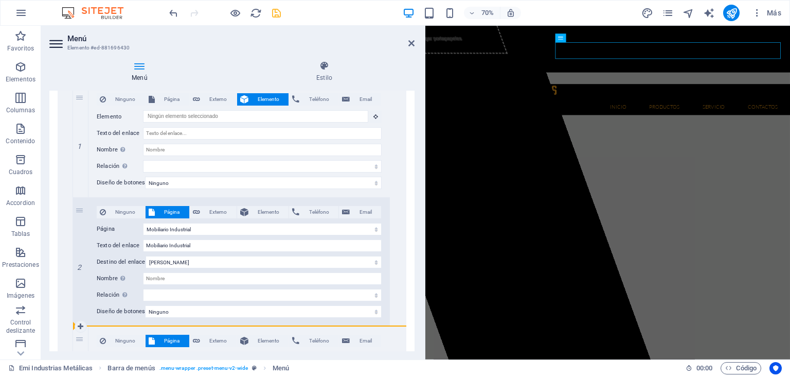
drag, startPoint x: 78, startPoint y: 150, endPoint x: 104, endPoint y: 326, distance: 178.0
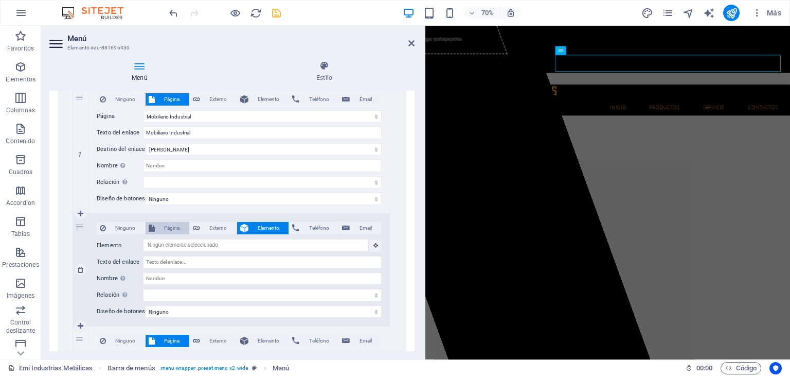
scroll to position [33, 0]
click at [211, 225] on span "Externo" at bounding box center [218, 228] width 30 height 12
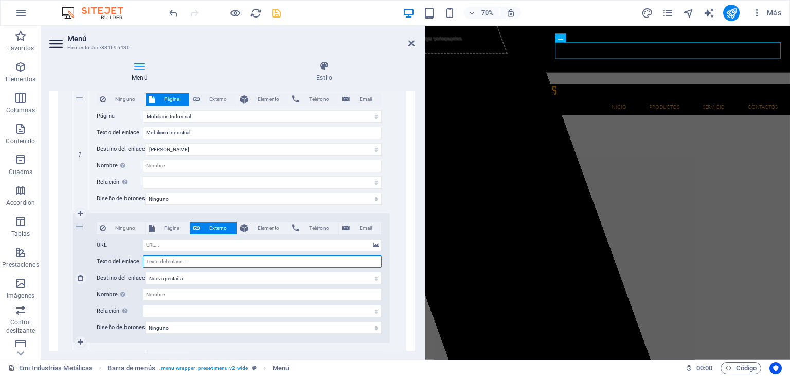
click at [187, 259] on input "Texto del enlace" at bounding box center [262, 261] width 239 height 12
drag, startPoint x: 187, startPoint y: 265, endPoint x: 146, endPoint y: 262, distance: 41.8
click at [146, 262] on input "Casilleros" at bounding box center [262, 261] width 239 height 12
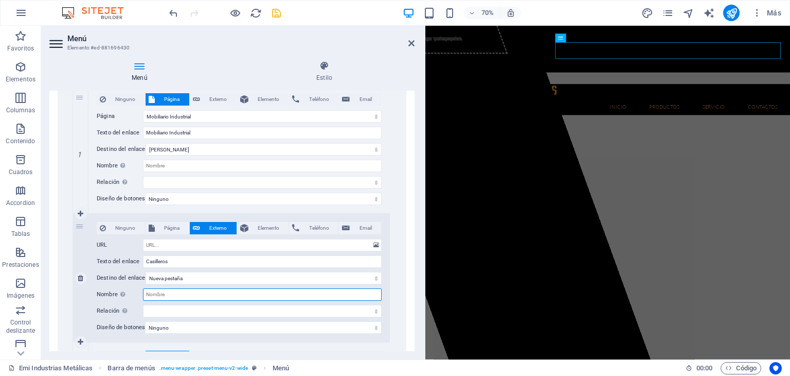
click at [173, 294] on input "Nombre Una descripción adicional del enlace no debería ser igual al texto del e…" at bounding box center [262, 294] width 239 height 12
paste input "Casilleros"
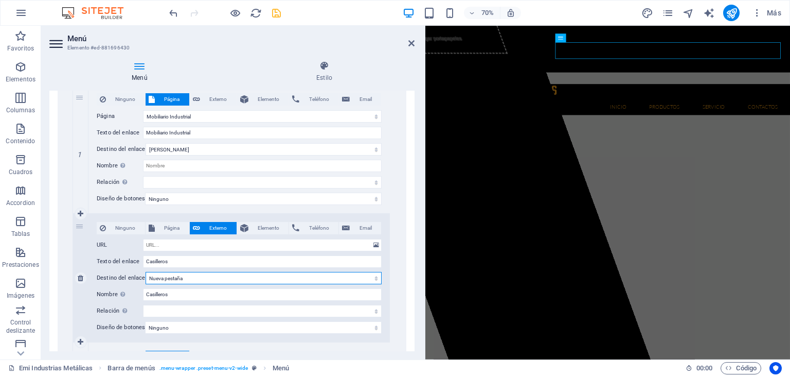
click at [178, 278] on select "Nueva pestaña Misma pestaña Superposición" at bounding box center [264, 278] width 237 height 12
click at [146, 272] on select "Nueva pestaña Misma pestaña Superposición" at bounding box center [264, 278] width 237 height 12
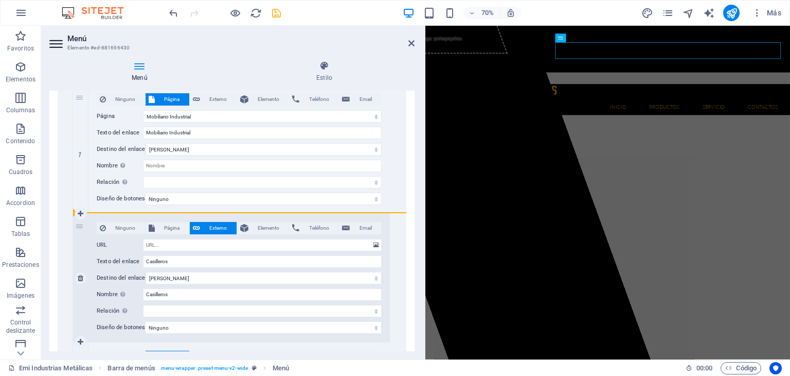
drag, startPoint x: 80, startPoint y: 227, endPoint x: 108, endPoint y: 213, distance: 30.8
click at [111, 214] on div "2 Ninguno Página Externo Elemento Teléfono Email Página Emi Industrias Metálica…" at bounding box center [231, 278] width 317 height 129
drag, startPoint x: 79, startPoint y: 225, endPoint x: 100, endPoint y: 206, distance: 28.8
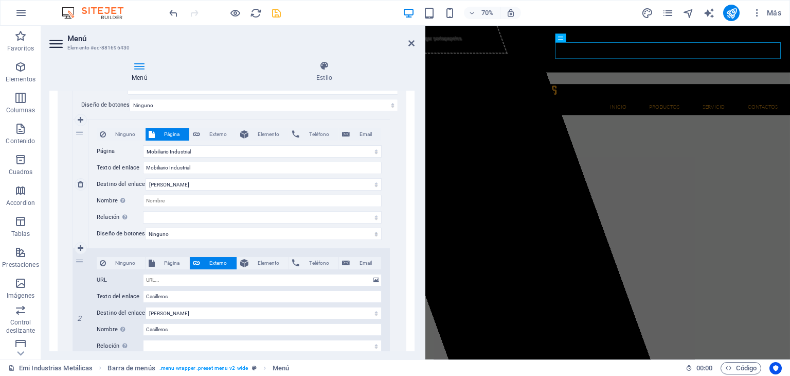
scroll to position [360, 0]
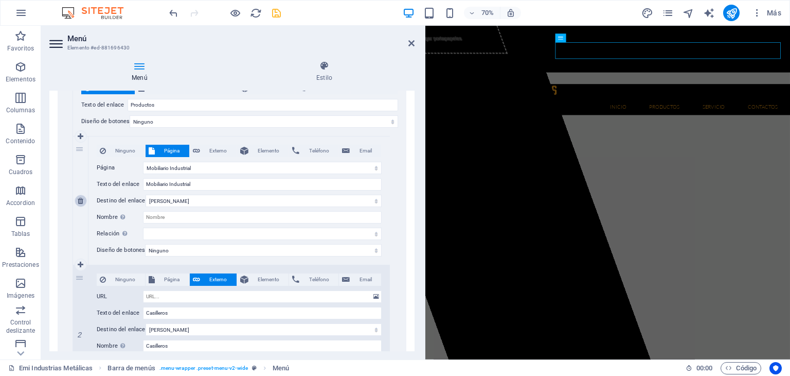
click at [81, 201] on icon at bounding box center [81, 200] width 6 height 7
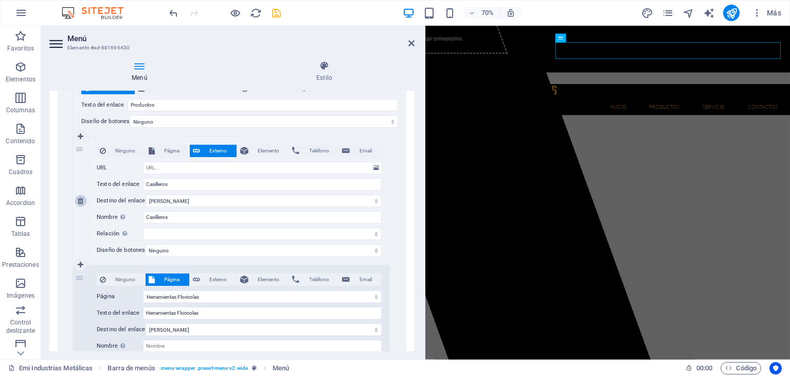
click at [81, 201] on icon at bounding box center [81, 200] width 6 height 7
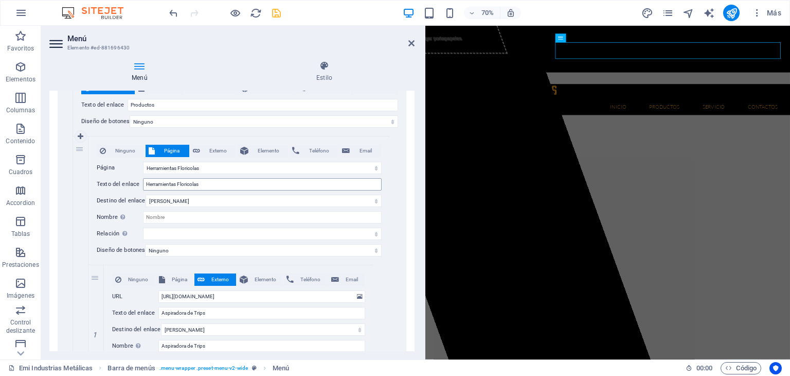
scroll to position [309, 0]
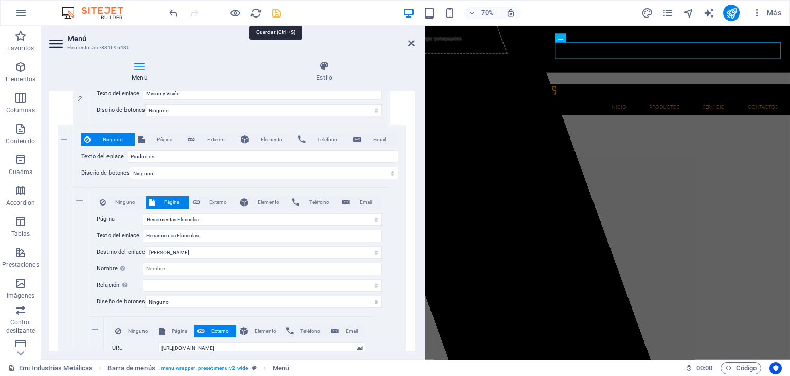
click at [277, 17] on icon "save" at bounding box center [277, 13] width 12 height 12
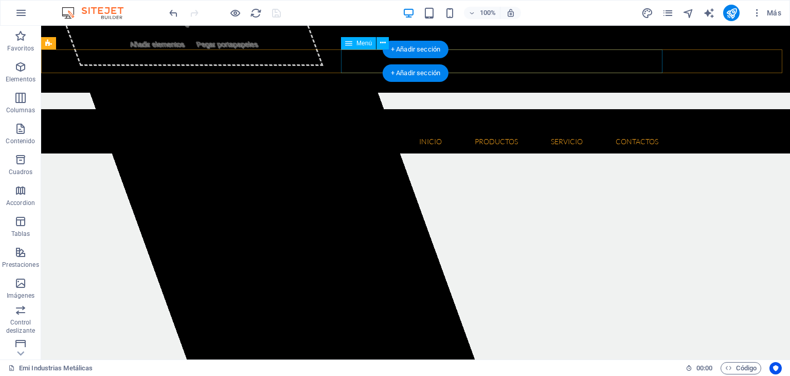
click at [367, 130] on nav "Inicio Quienes somos Misión y Visión Productos Herramientas Floricolas Aspirado…" at bounding box center [416, 142] width 502 height 24
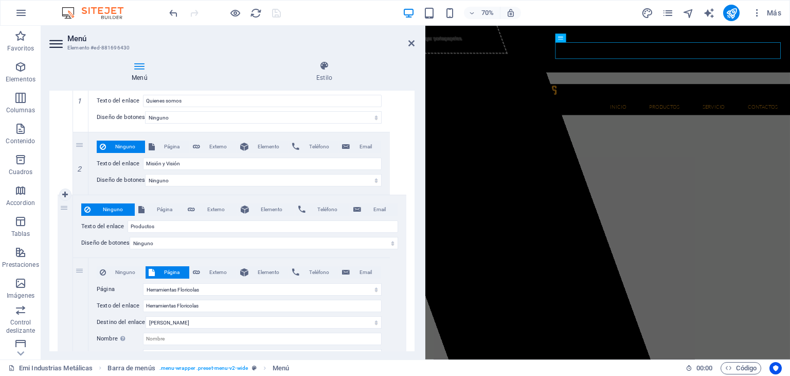
scroll to position [257, 0]
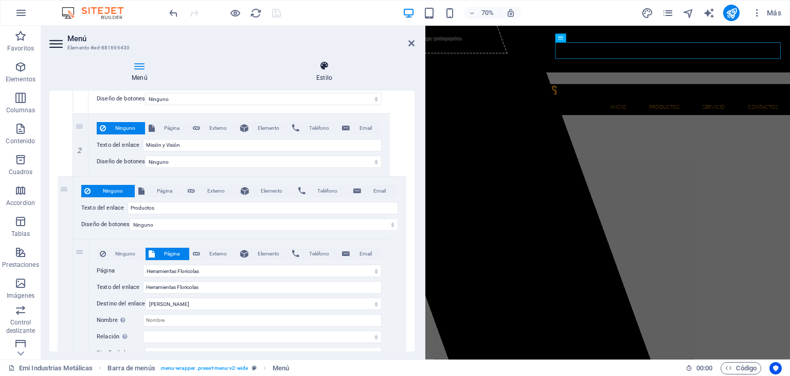
click at [335, 72] on h4 "Estilo" at bounding box center [324, 72] width 181 height 22
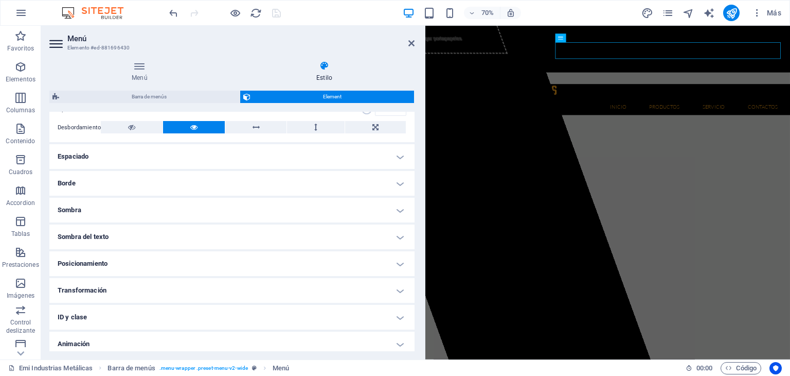
scroll to position [196, 0]
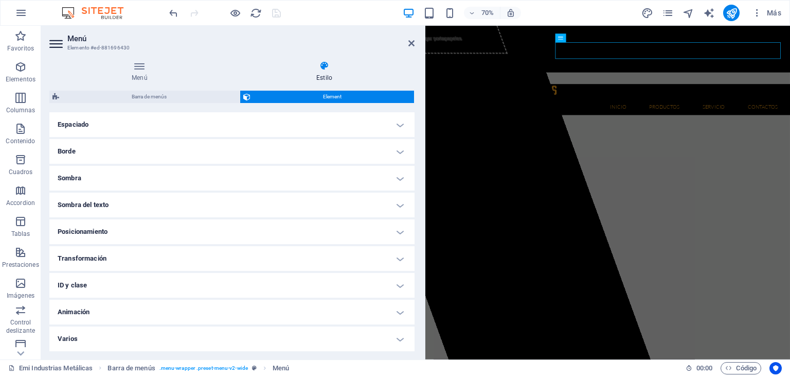
click at [341, 308] on h4 "Animación" at bounding box center [231, 312] width 365 height 25
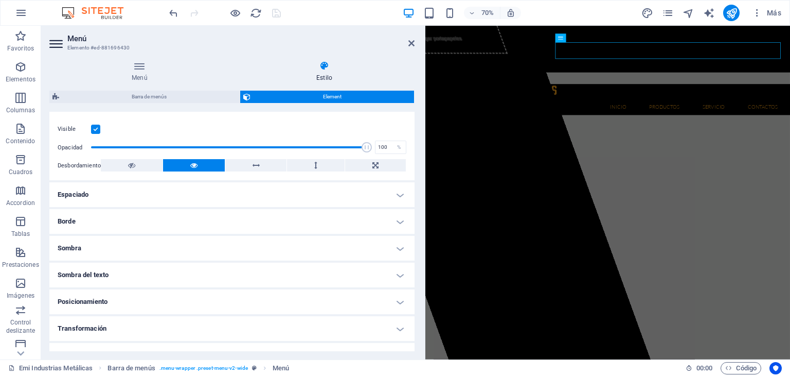
scroll to position [23, 0]
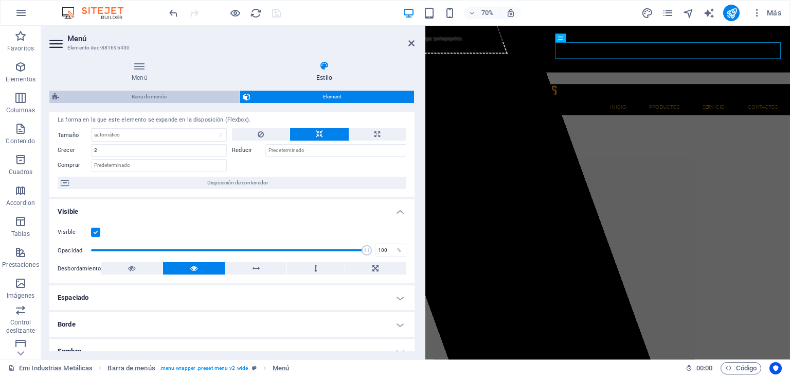
click at [159, 93] on span "Barra de menús" at bounding box center [149, 97] width 174 height 12
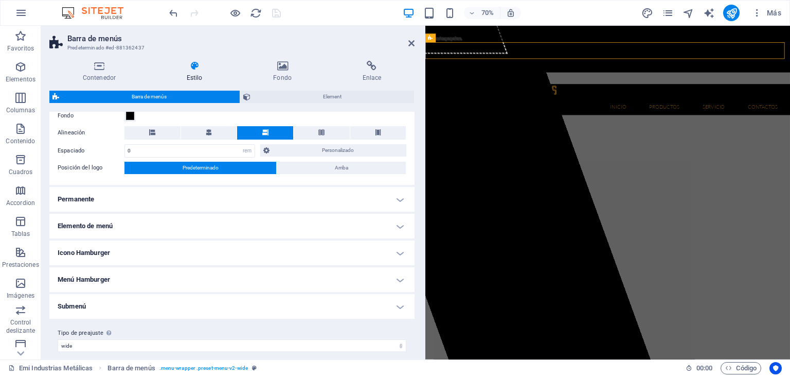
scroll to position [214, 0]
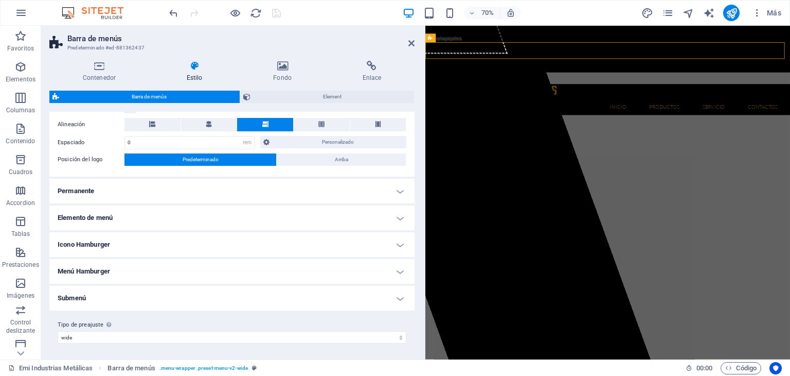
click at [333, 295] on h4 "Submenú" at bounding box center [231, 298] width 365 height 25
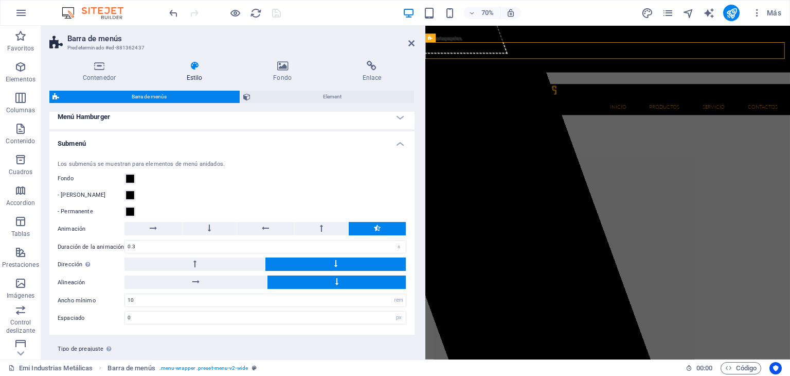
scroll to position [392, 0]
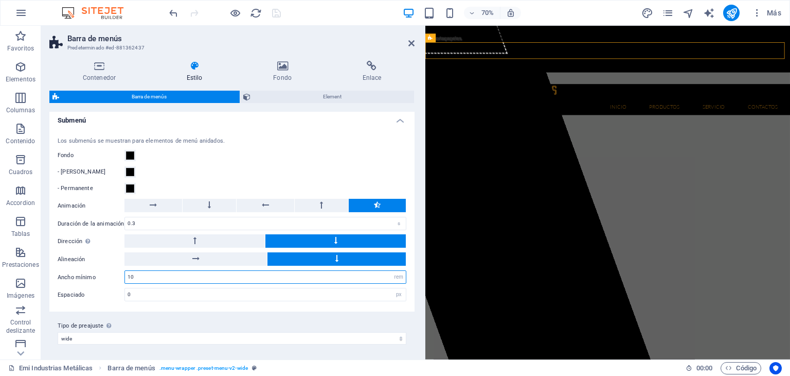
drag, startPoint x: 140, startPoint y: 275, endPoint x: 129, endPoint y: 275, distance: 11.3
click at [129, 275] on input "10" at bounding box center [265, 277] width 281 height 12
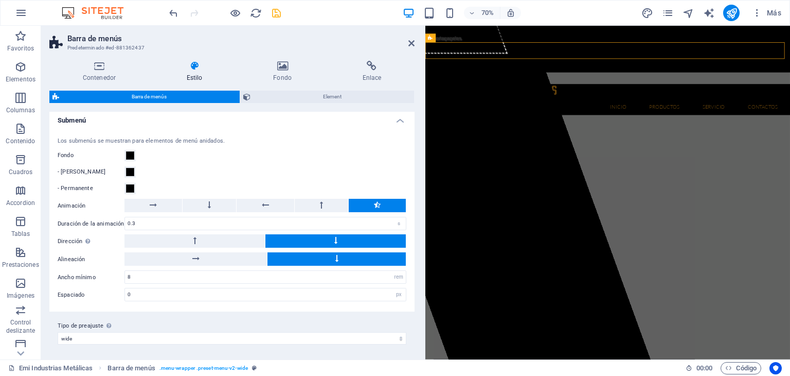
click at [110, 288] on div "Espaciado 0 px rem % vh vw" at bounding box center [232, 294] width 349 height 13
click at [274, 14] on icon "save" at bounding box center [277, 13] width 12 height 12
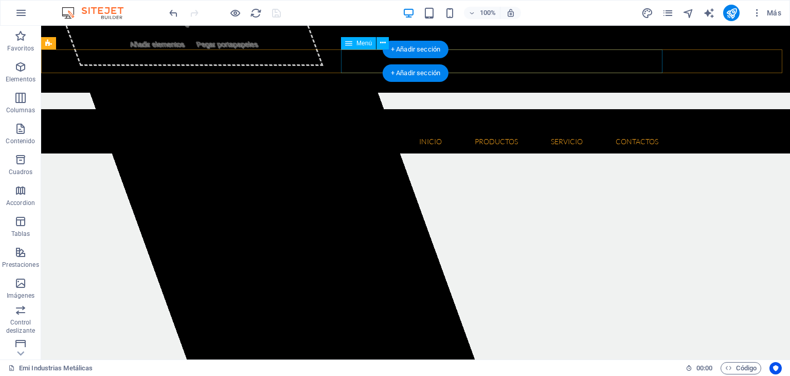
click at [371, 130] on nav "Inicio Quienes somos Misión y Visión Productos Herramientas Floricolas Aspirado…" at bounding box center [416, 142] width 502 height 24
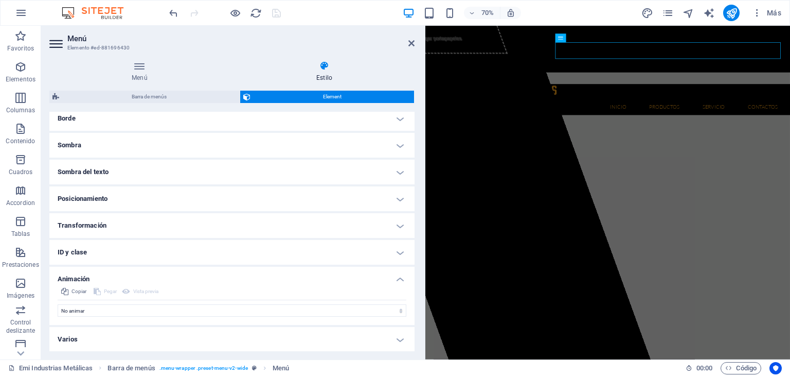
scroll to position [229, 0]
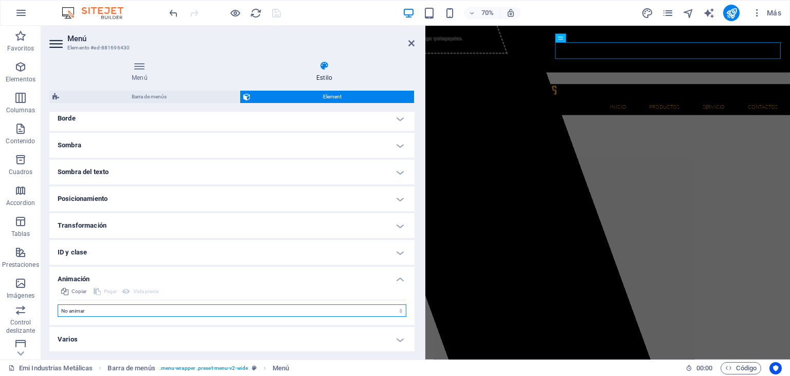
click at [198, 312] on select "No animar Mostrar / Ocultar Subir/bajar Acercar/alejar Deslizar de izquierda a …" at bounding box center [232, 310] width 349 height 12
click at [58, 304] on select "No animar Mostrar / Ocultar Subir/bajar Acercar/alejar Deslizar de izquierda a …" at bounding box center [232, 310] width 349 height 12
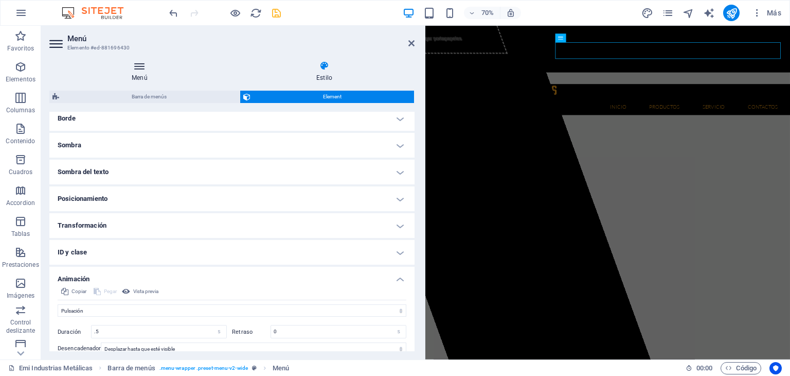
click at [149, 70] on icon at bounding box center [139, 66] width 181 height 10
